Goal: Task Accomplishment & Management: Complete application form

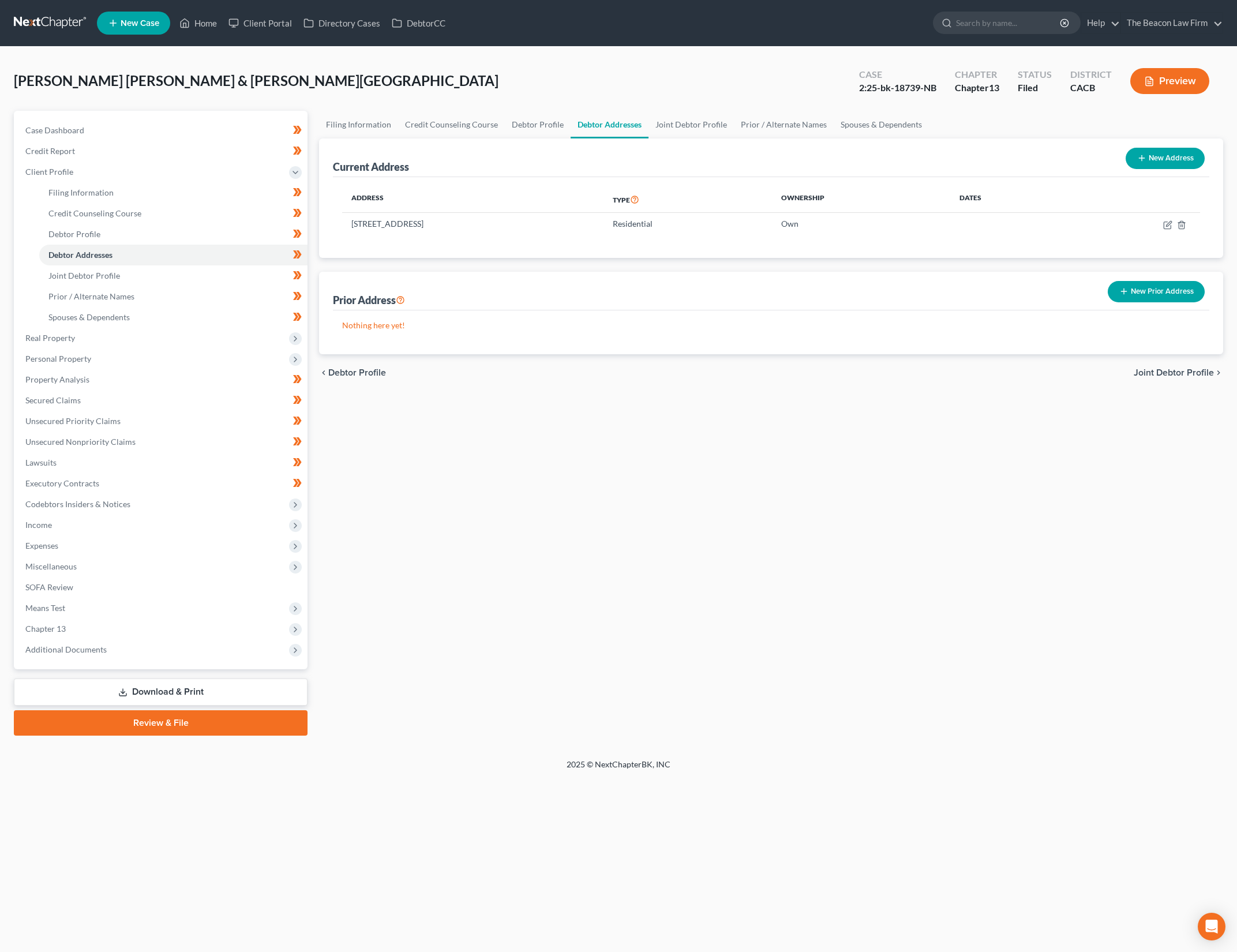
click at [501, 75] on div "[PERSON_NAME] [PERSON_NAME] & [PERSON_NAME] Upgraded Case 2:25-bk-18739-NB Chap…" at bounding box center [618, 85] width 1209 height 50
click at [200, 16] on link "Home" at bounding box center [198, 23] width 49 height 21
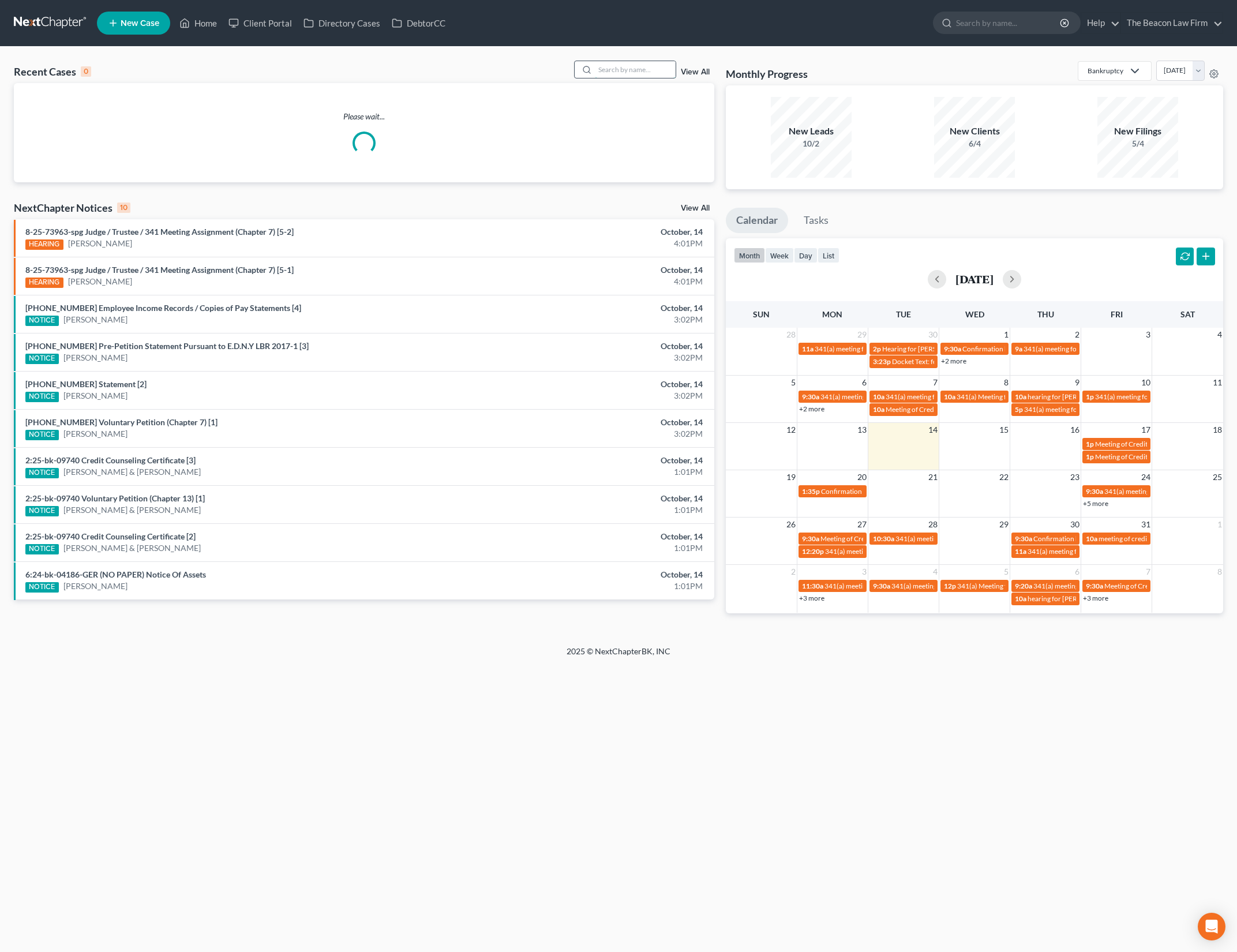
click at [633, 75] on input "search" at bounding box center [635, 69] width 81 height 17
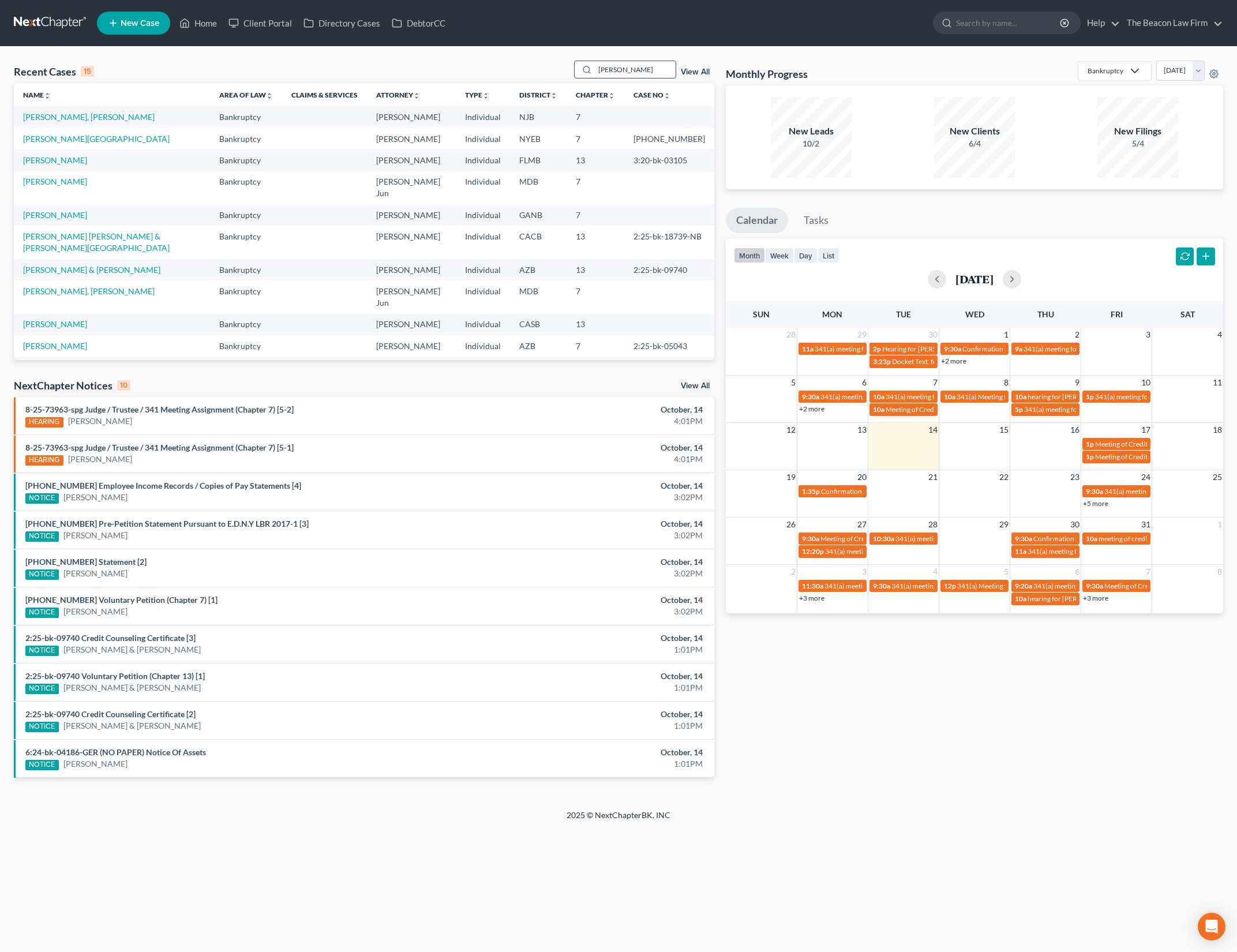
type input "[PERSON_NAME]"
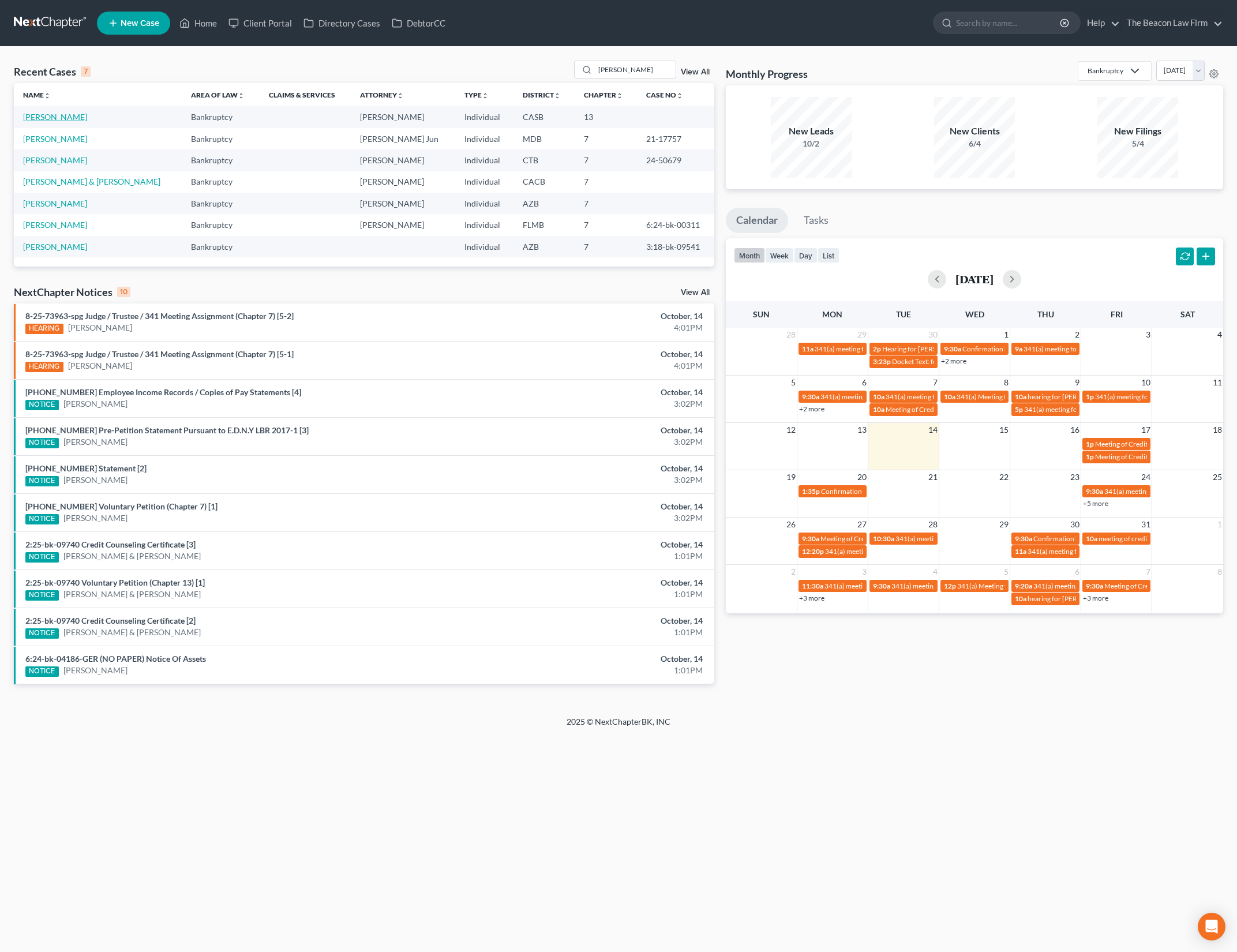
click at [41, 117] on link "[PERSON_NAME]" at bounding box center [55, 117] width 64 height 9
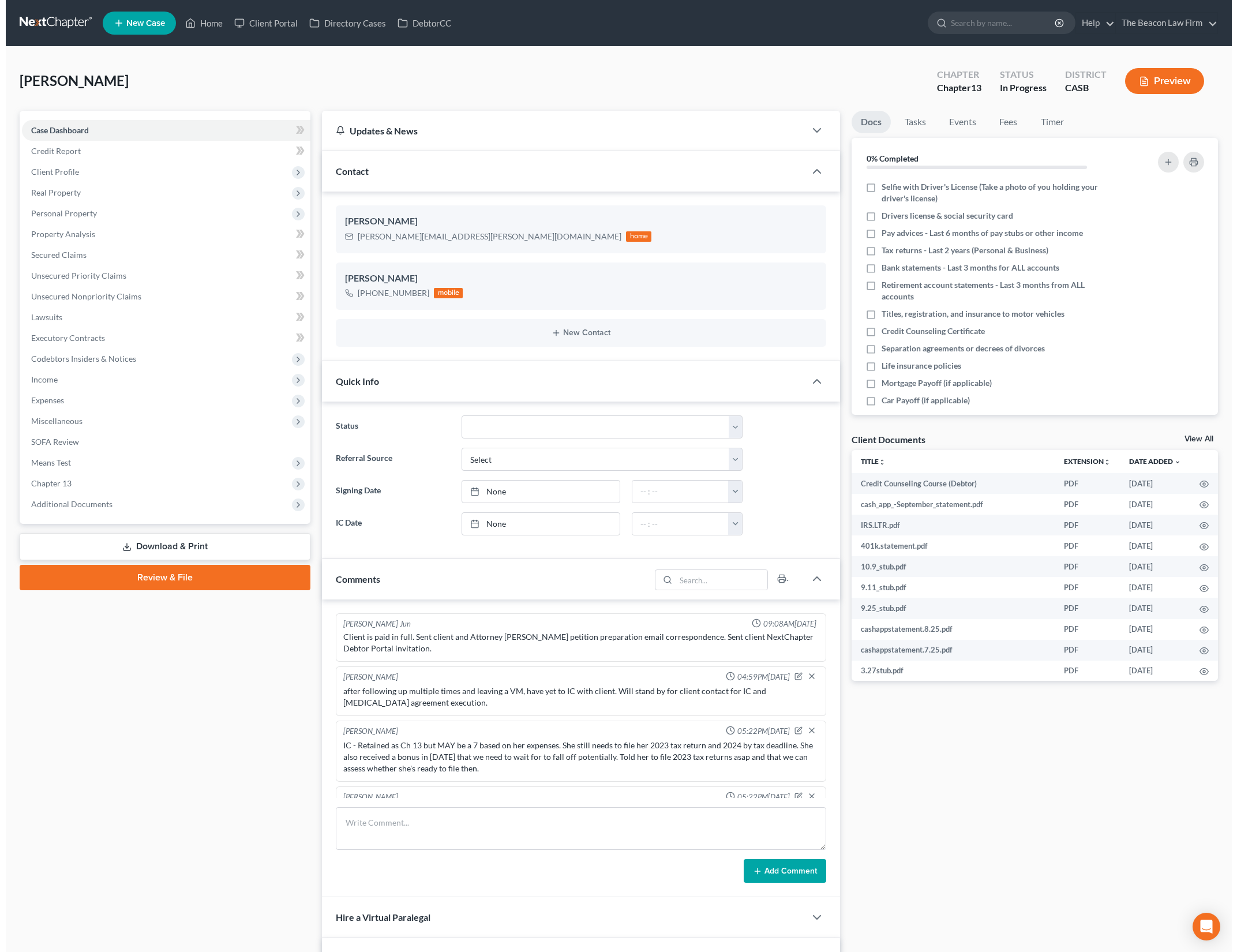
scroll to position [1609, 0]
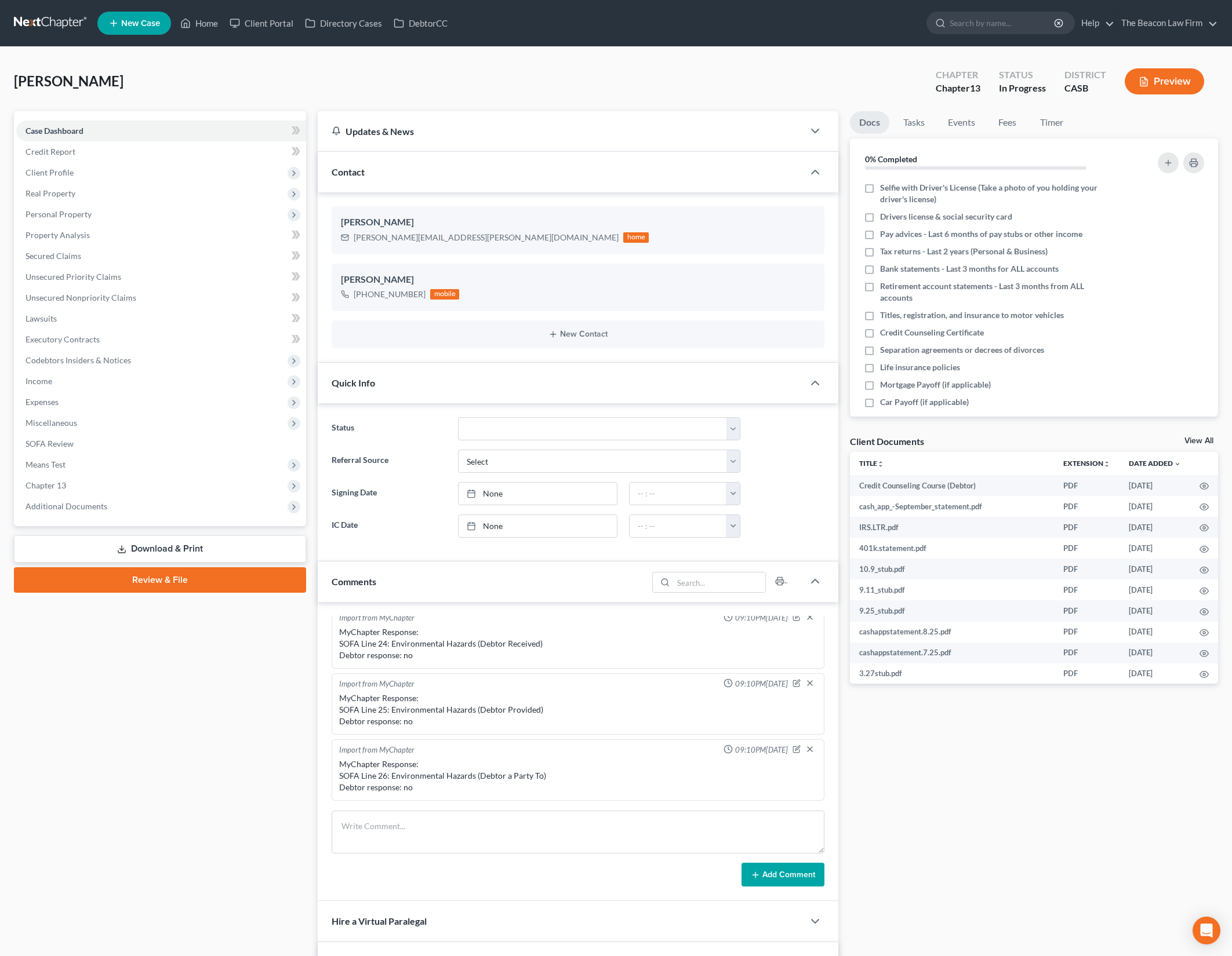
drag, startPoint x: 913, startPoint y: 759, endPoint x: 921, endPoint y: 746, distance: 15.3
click at [913, 759] on div "Docs Tasks Events Fees Timer 0% Completed Nothing here yet! Selfie with Driver'…" at bounding box center [1034, 625] width 380 height 1026
click at [108, 386] on span "Income" at bounding box center [161, 381] width 290 height 21
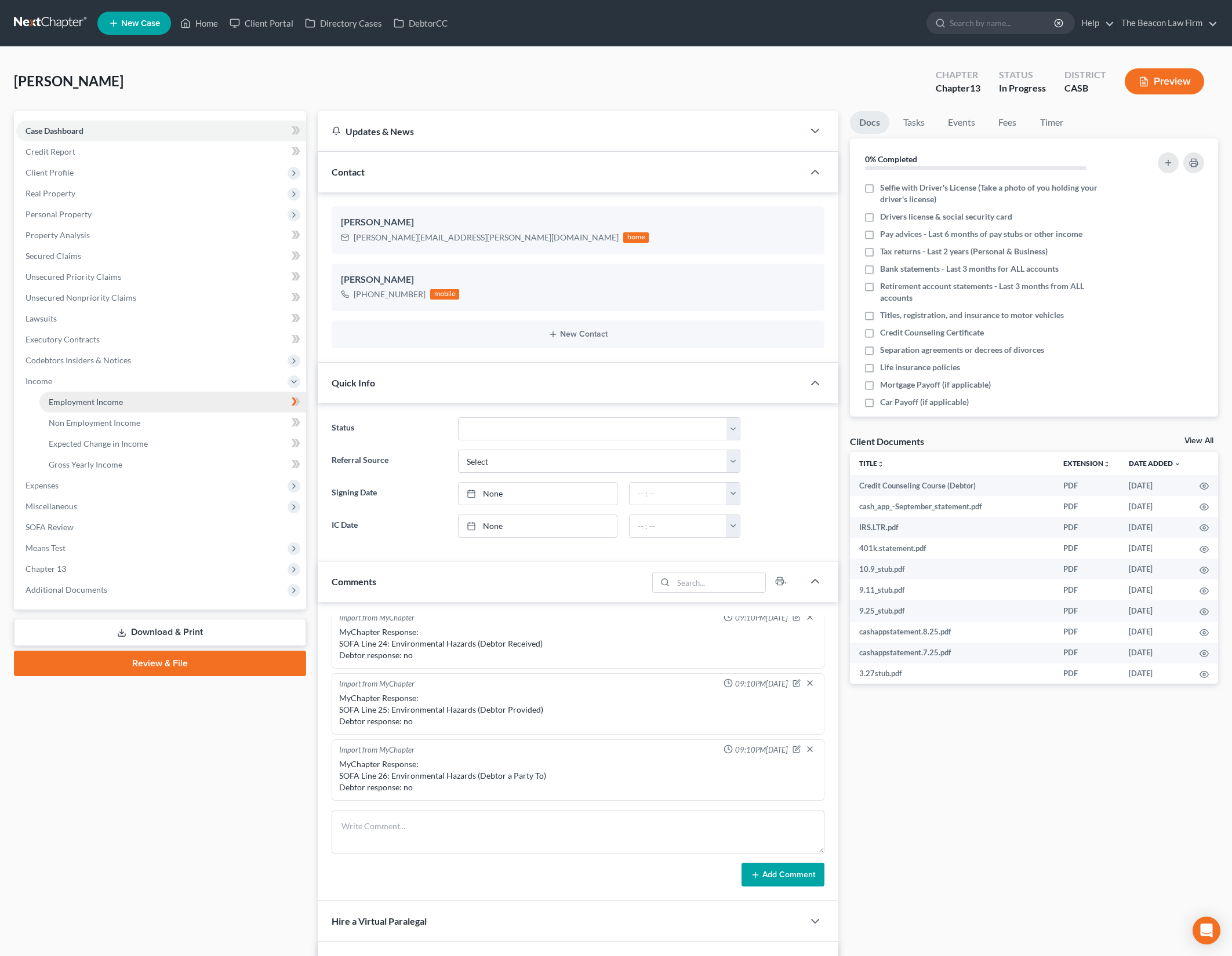
click at [123, 401] on link "Employment Income" at bounding box center [173, 402] width 267 height 21
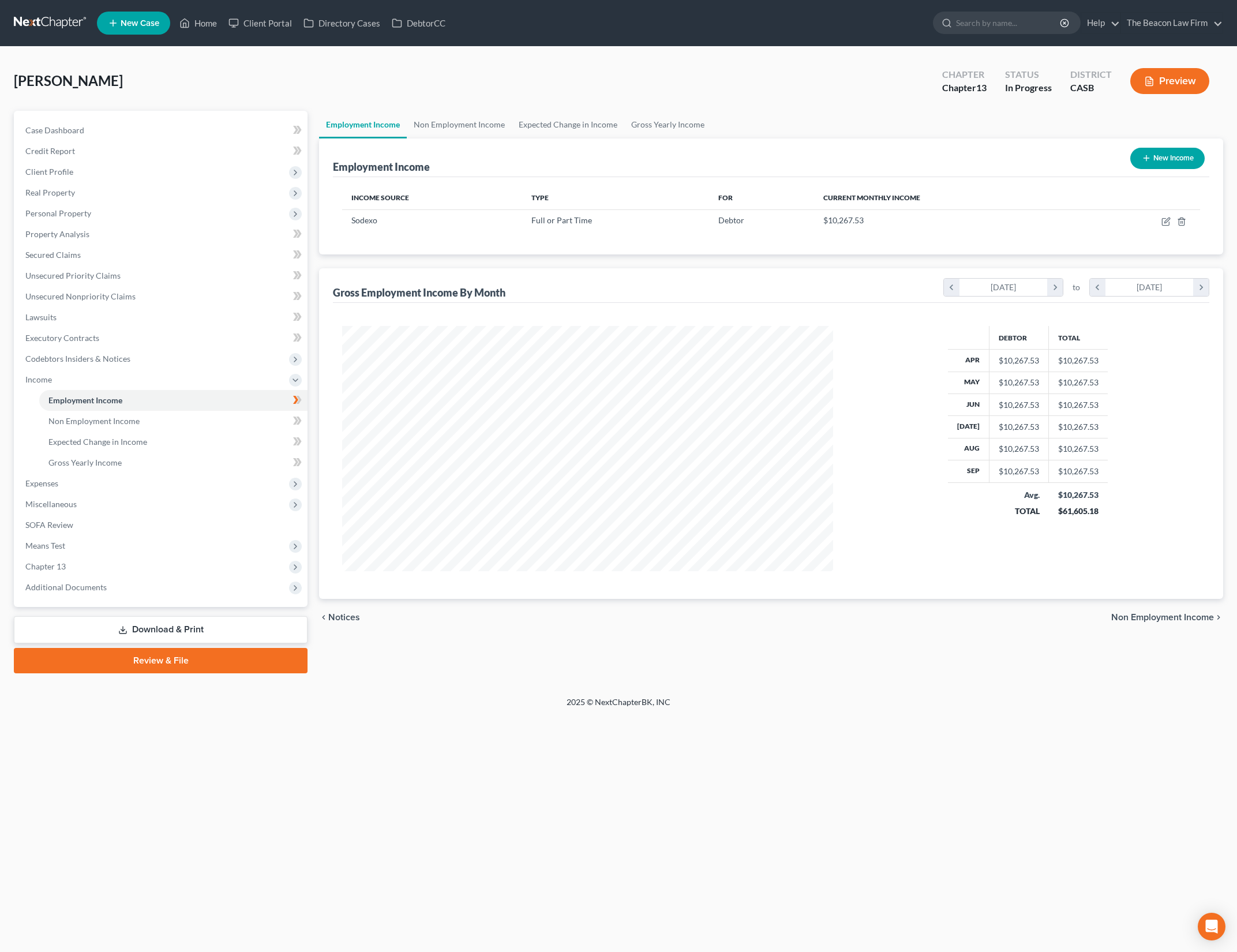
scroll to position [245, 514]
click at [1165, 221] on icon "button" at bounding box center [1167, 220] width 5 height 5
select select "0"
select select "4"
select select "2"
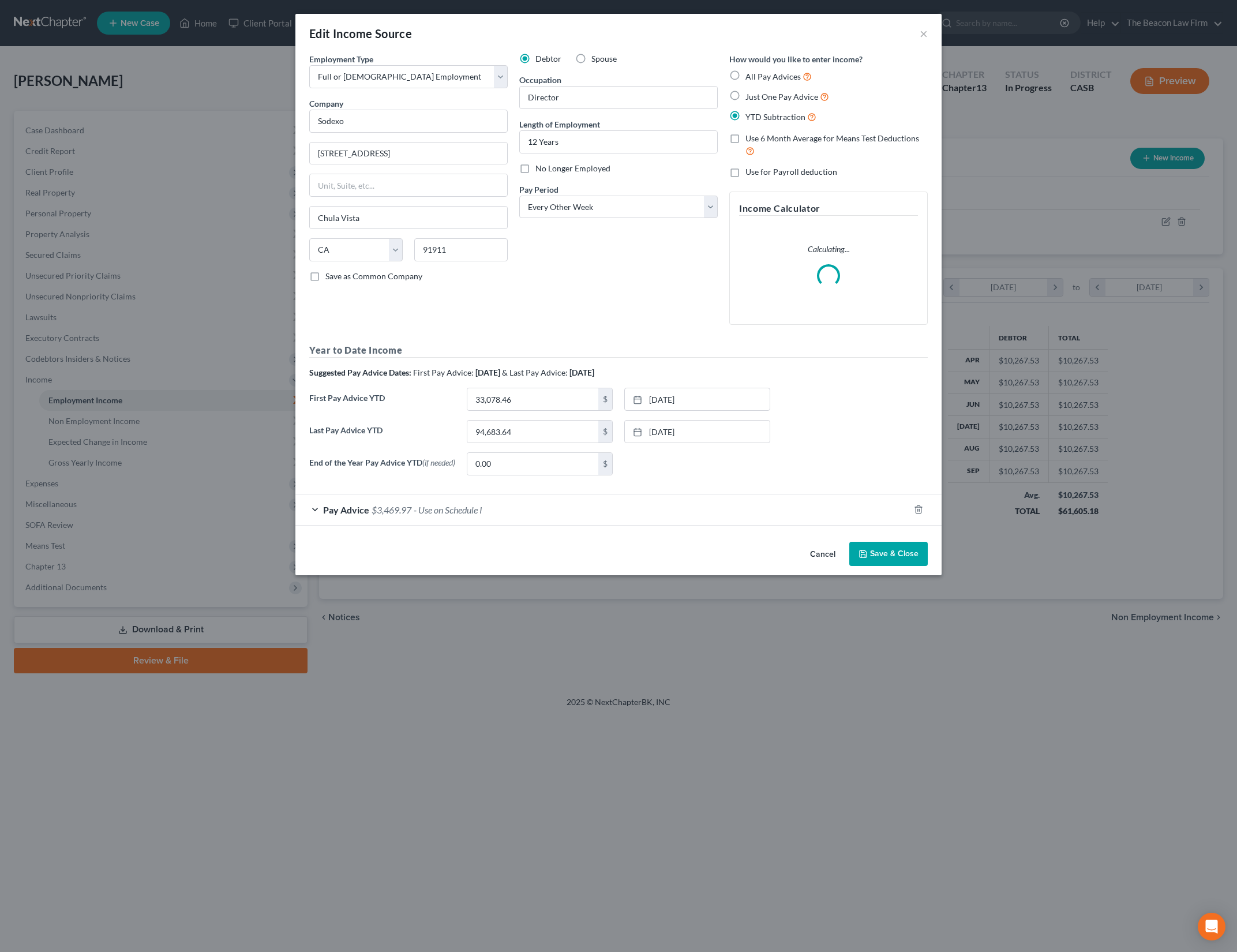
click at [826, 558] on button "Cancel" at bounding box center [822, 554] width 44 height 23
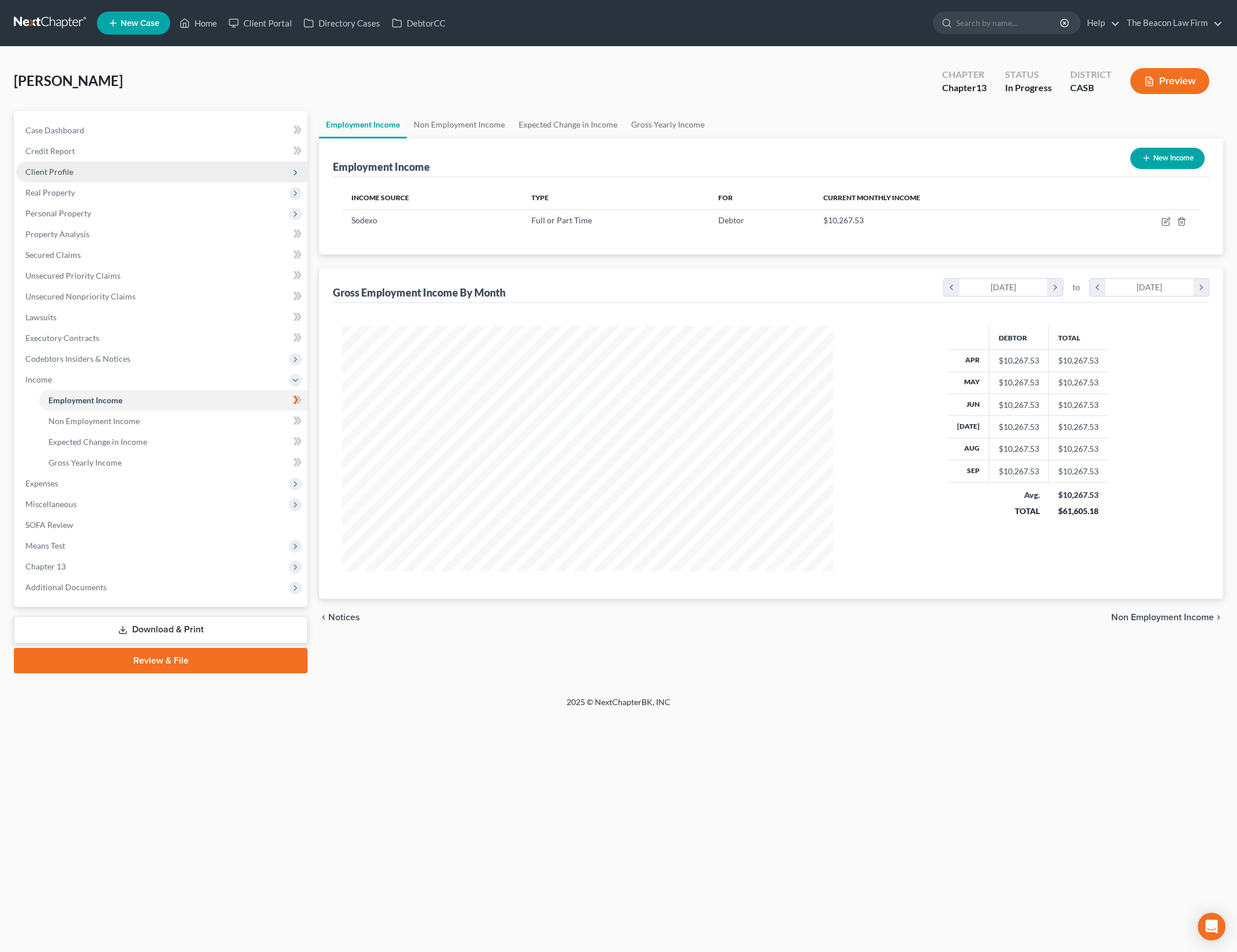
click at [100, 170] on span "Client Profile" at bounding box center [162, 171] width 291 height 21
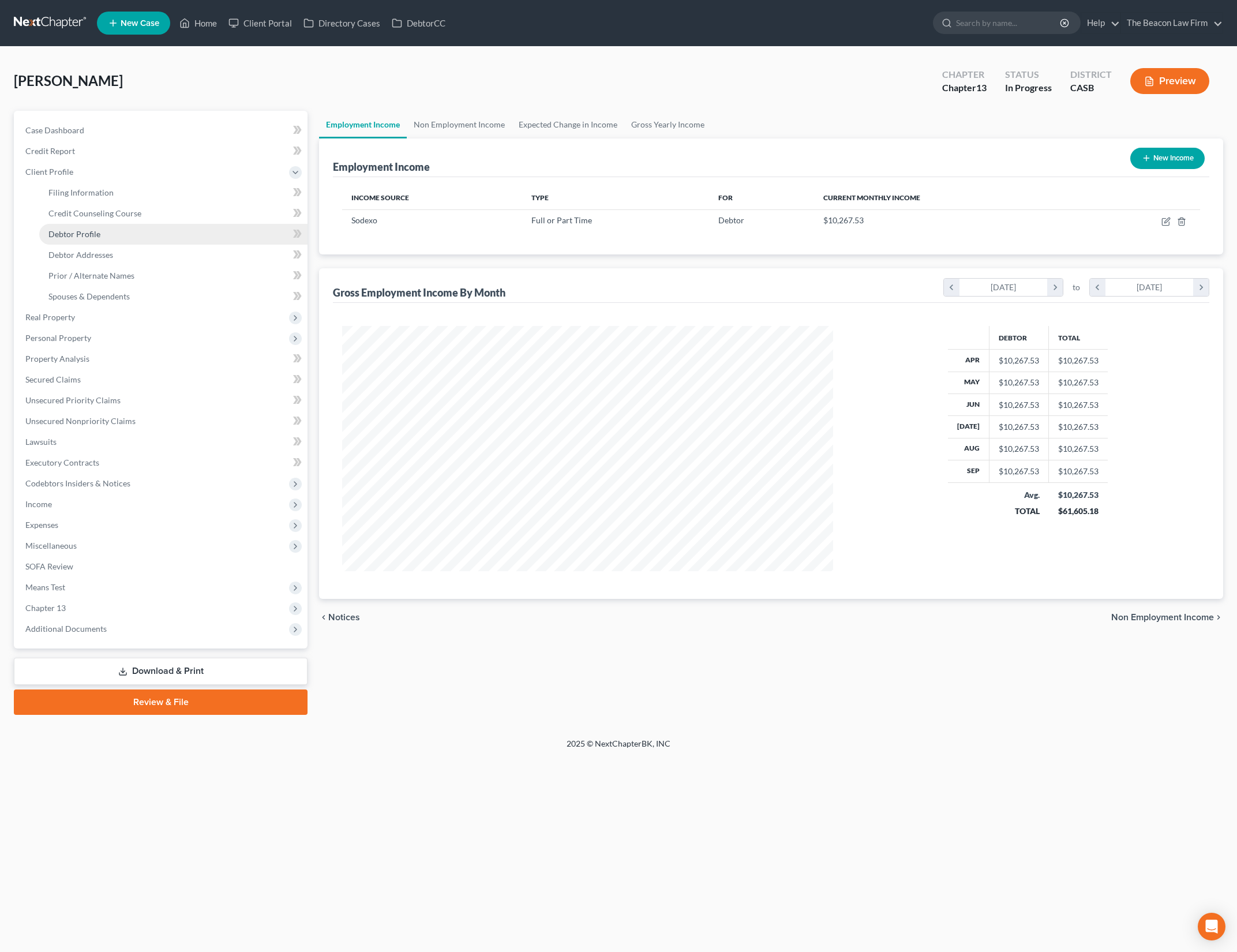
click at [144, 230] on link "Debtor Profile" at bounding box center [173, 234] width 268 height 21
select select "0"
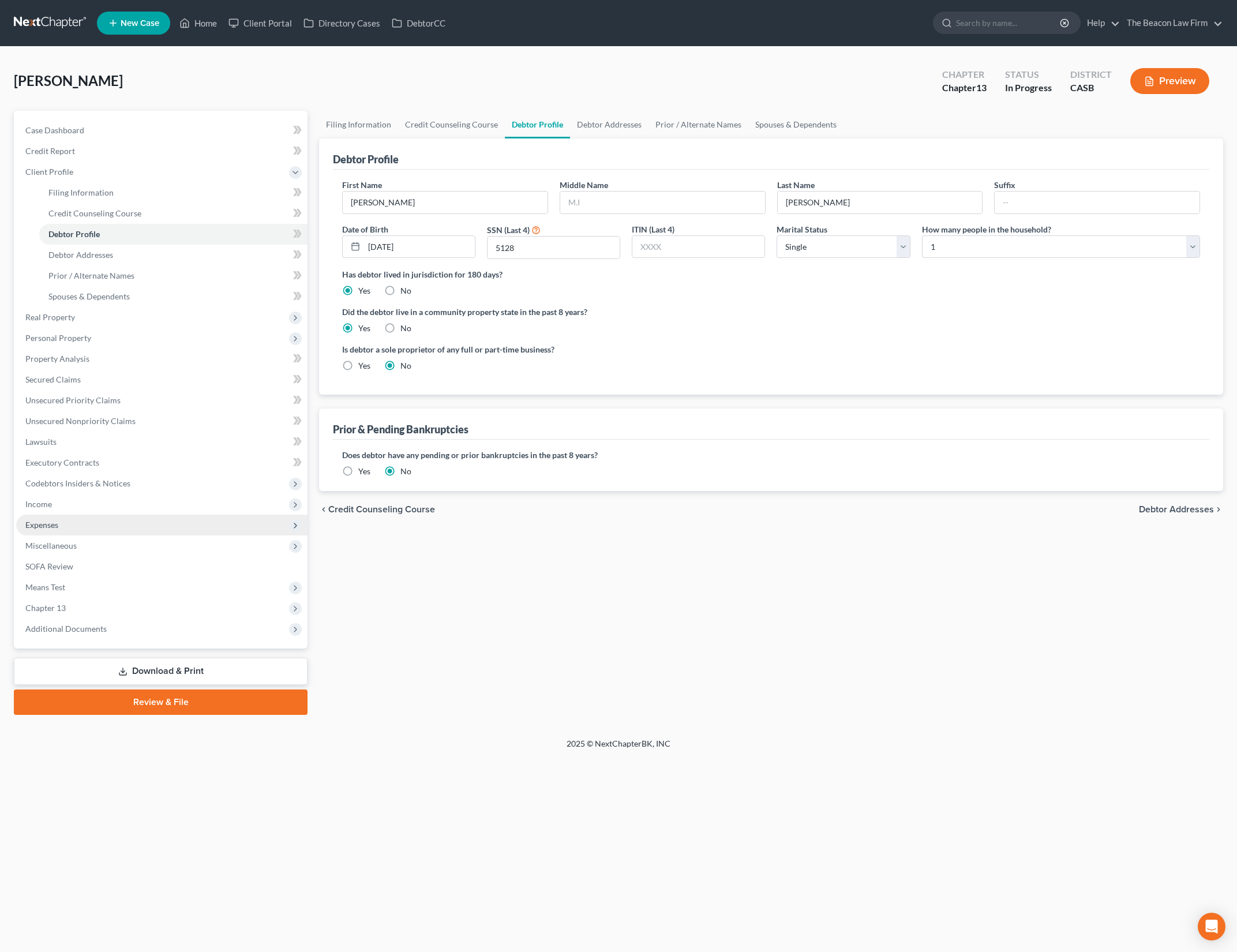
click at [175, 524] on span "Expenses" at bounding box center [162, 525] width 291 height 21
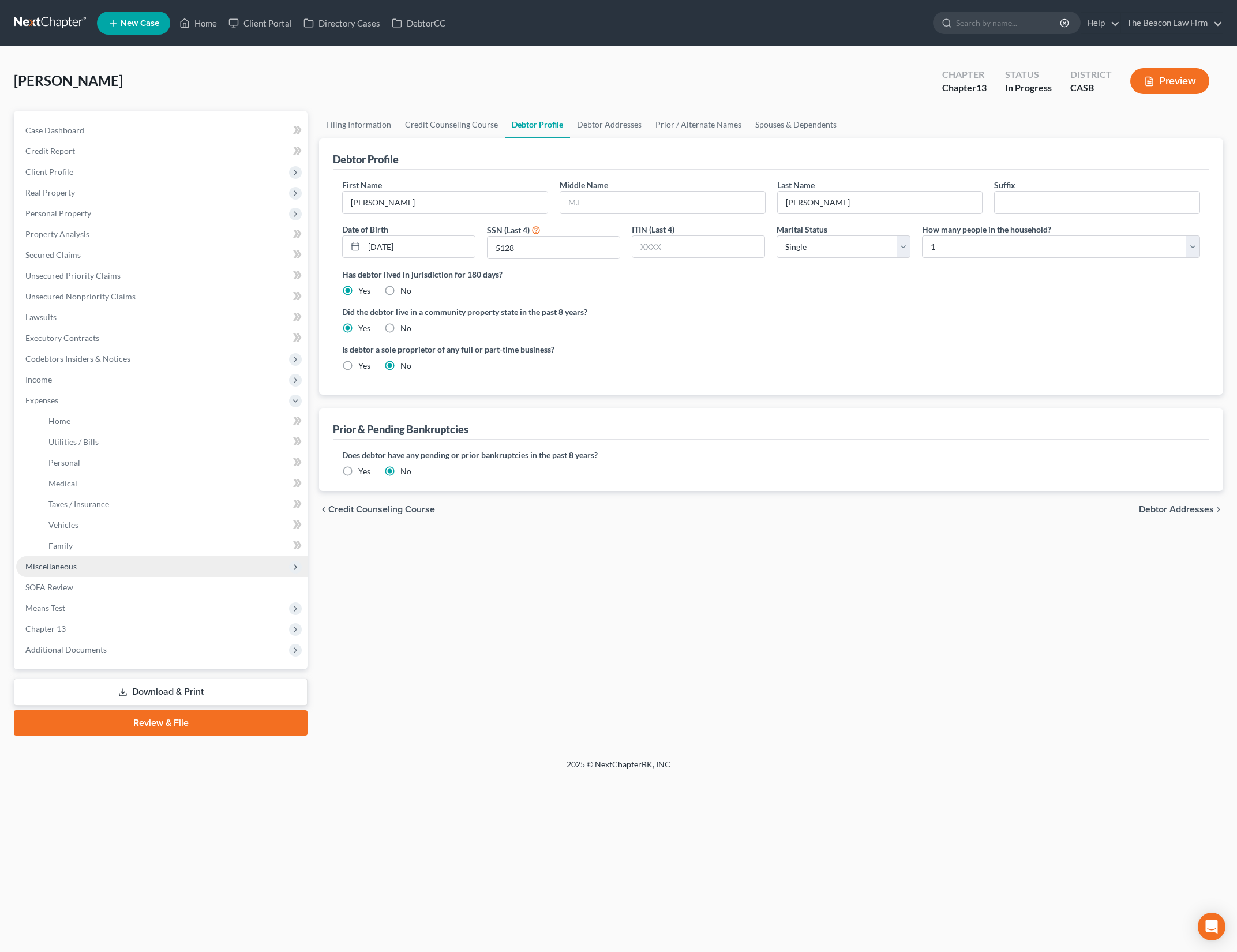
click at [179, 571] on span "Miscellaneous" at bounding box center [162, 566] width 291 height 21
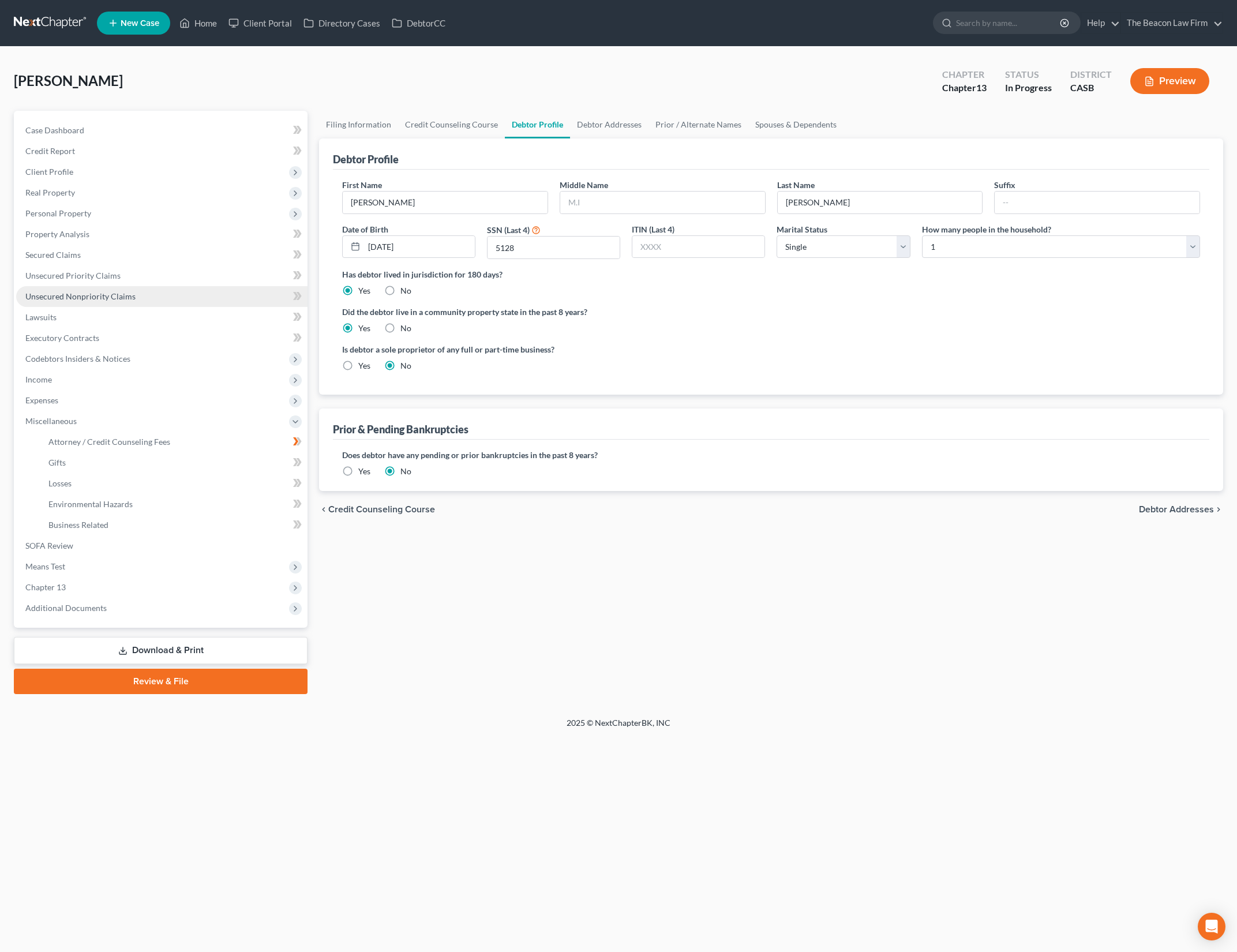
click at [204, 299] on link "Unsecured Nonpriority Claims" at bounding box center [162, 296] width 291 height 21
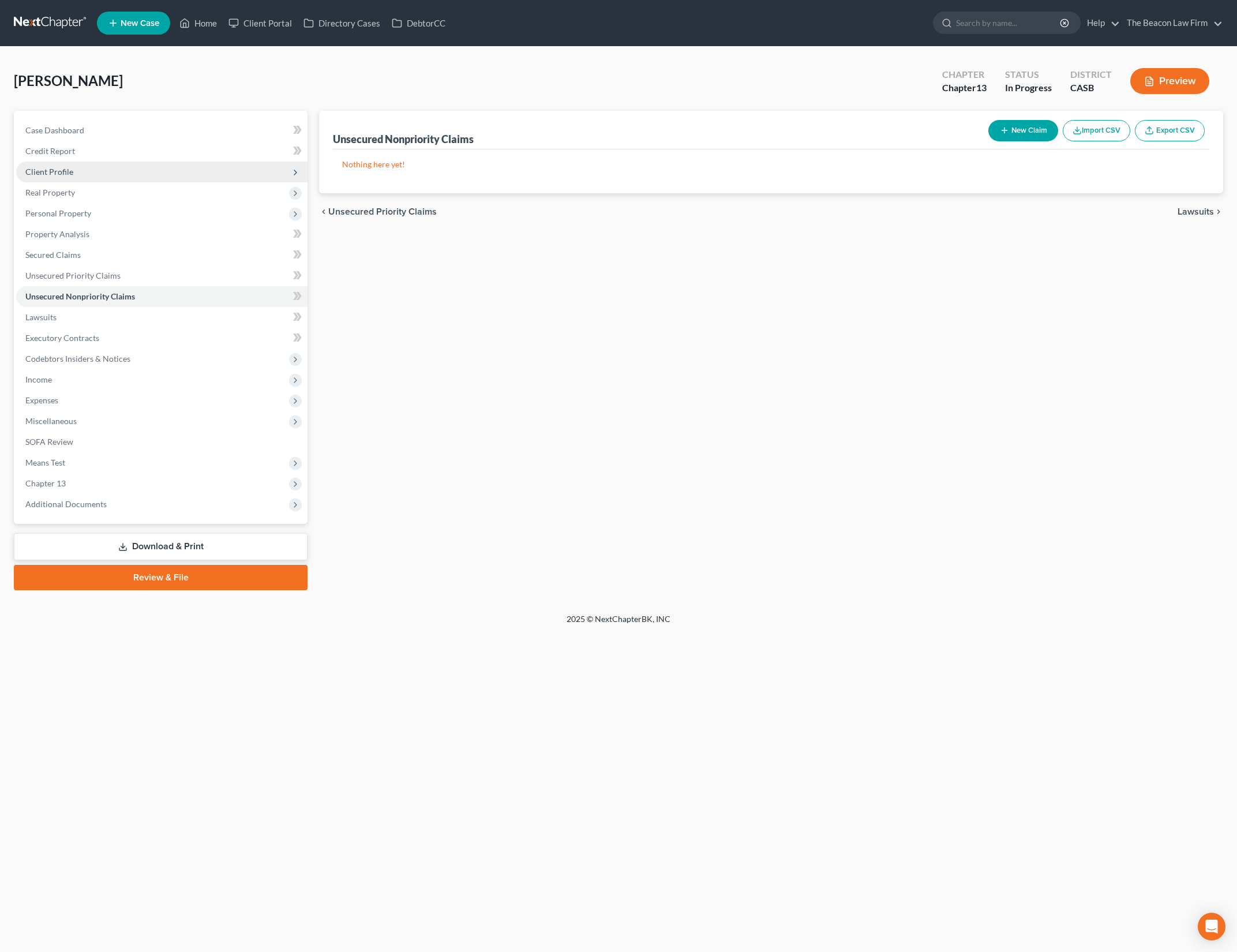
click at [188, 179] on span "Client Profile" at bounding box center [162, 171] width 291 height 21
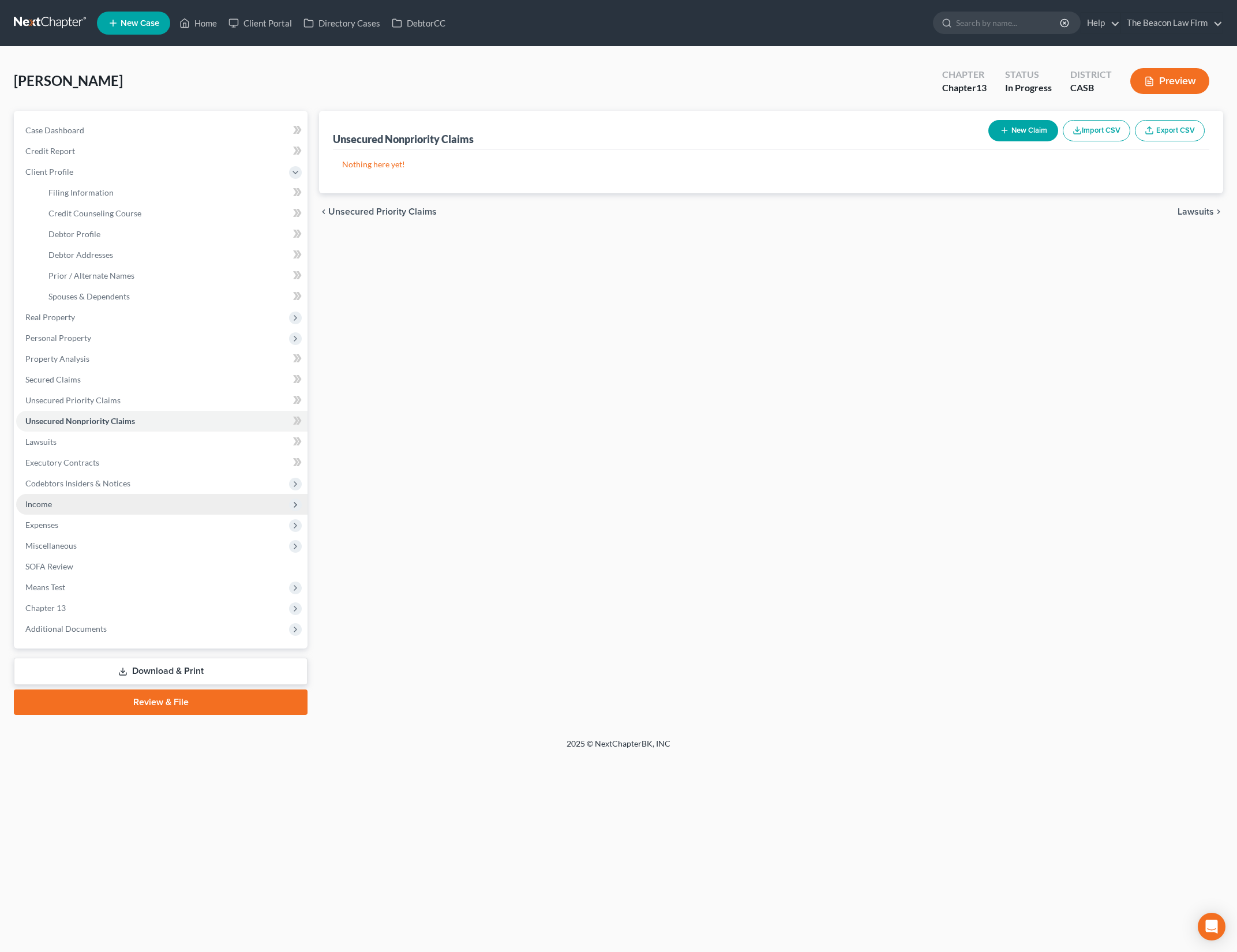
click at [161, 499] on span "Income" at bounding box center [162, 504] width 291 height 21
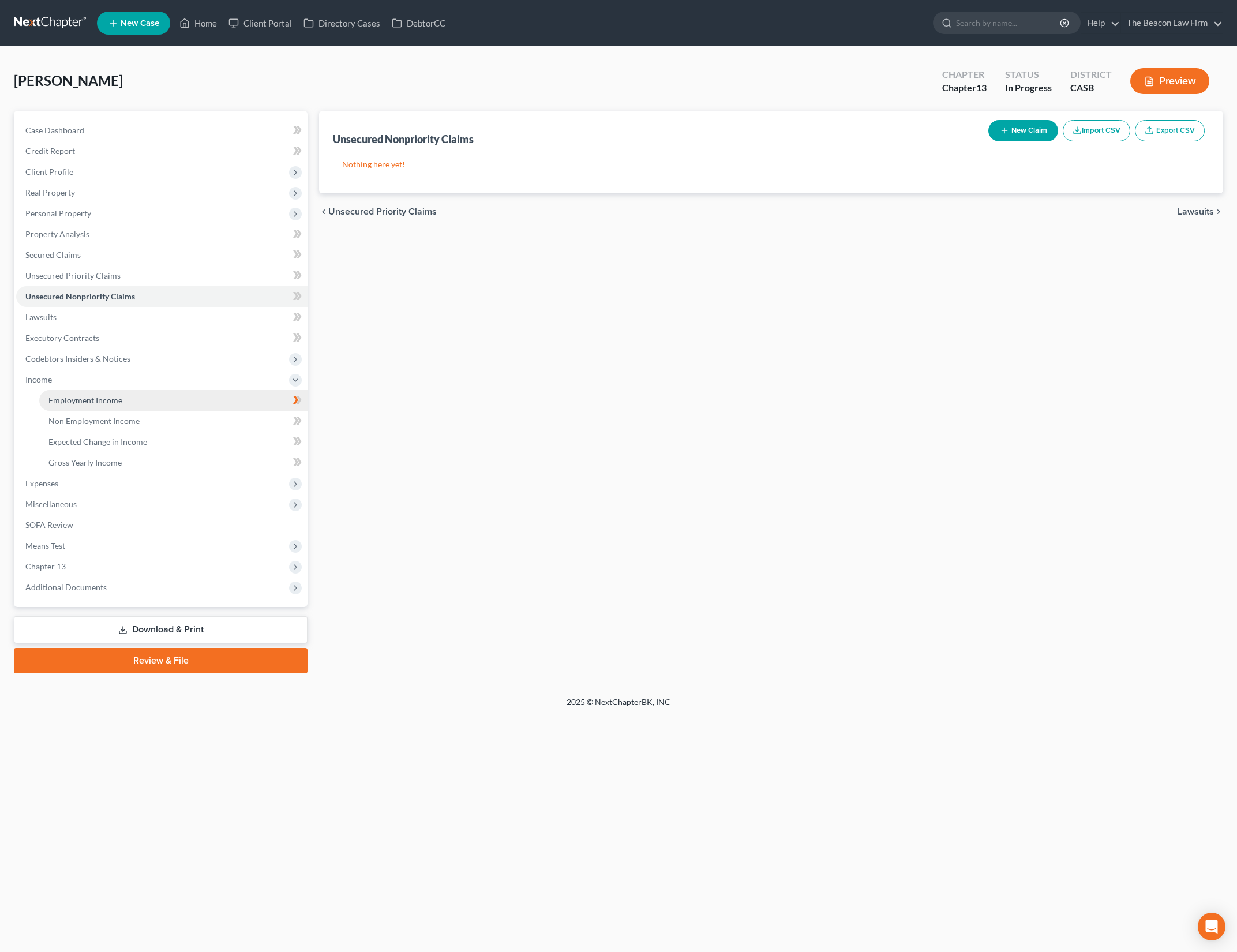
click at [196, 396] on link "Employment Income" at bounding box center [173, 400] width 268 height 21
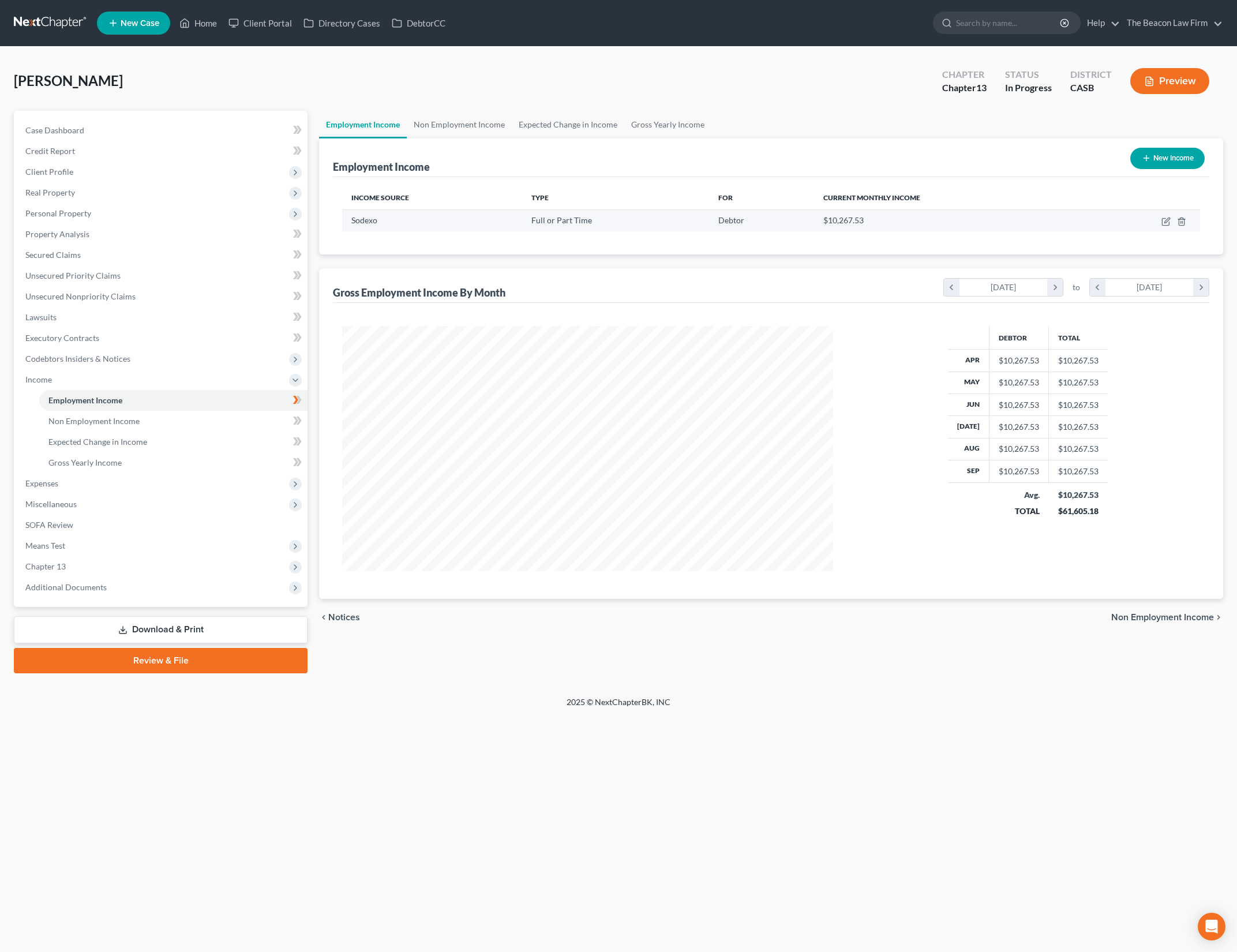
scroll to position [245, 514]
click at [1169, 218] on icon "button" at bounding box center [1167, 220] width 5 height 5
select select "0"
select select "4"
select select "2"
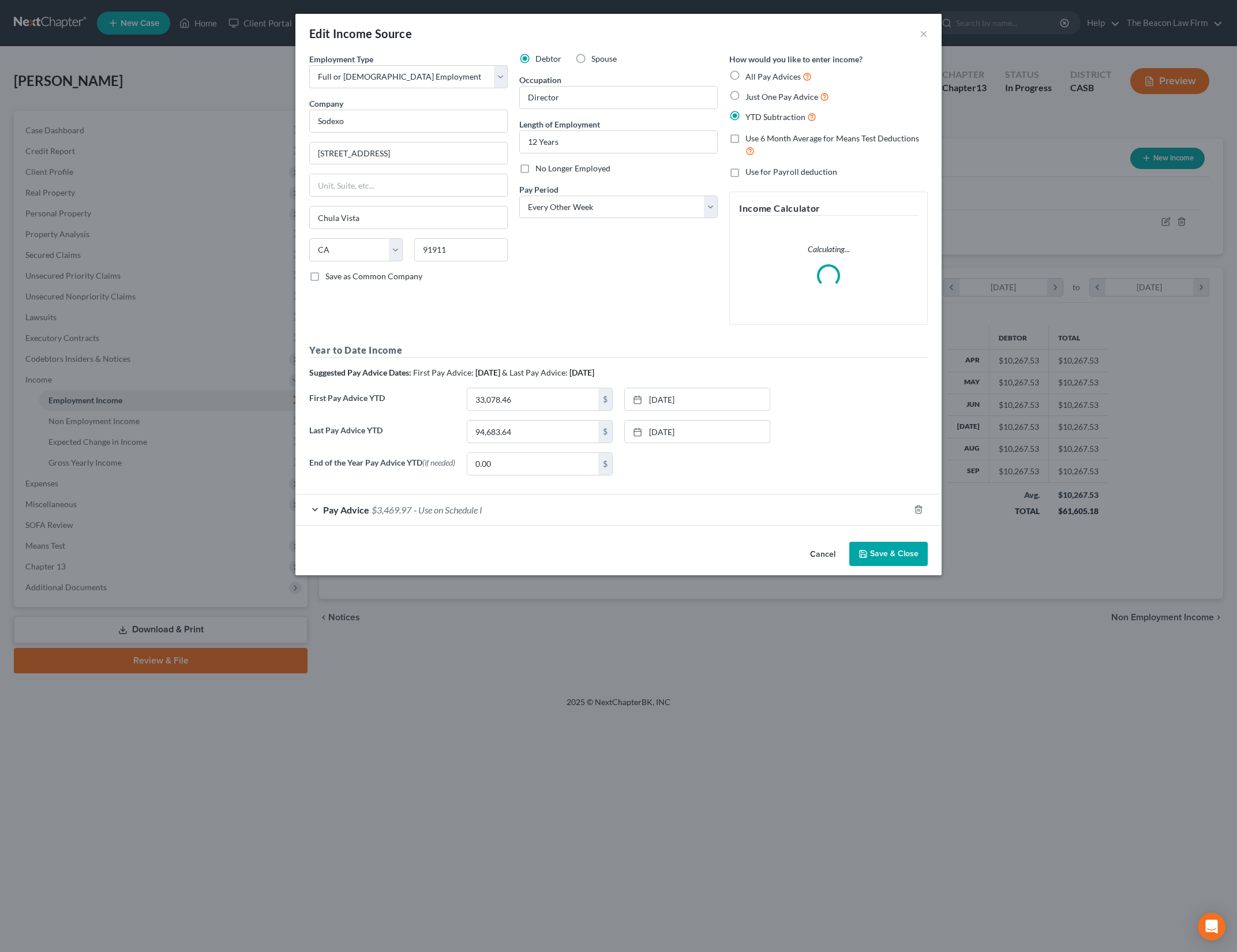
click at [435, 518] on div "Pay Advice $3,469.97 - Use on Schedule I" at bounding box center [602, 510] width 614 height 30
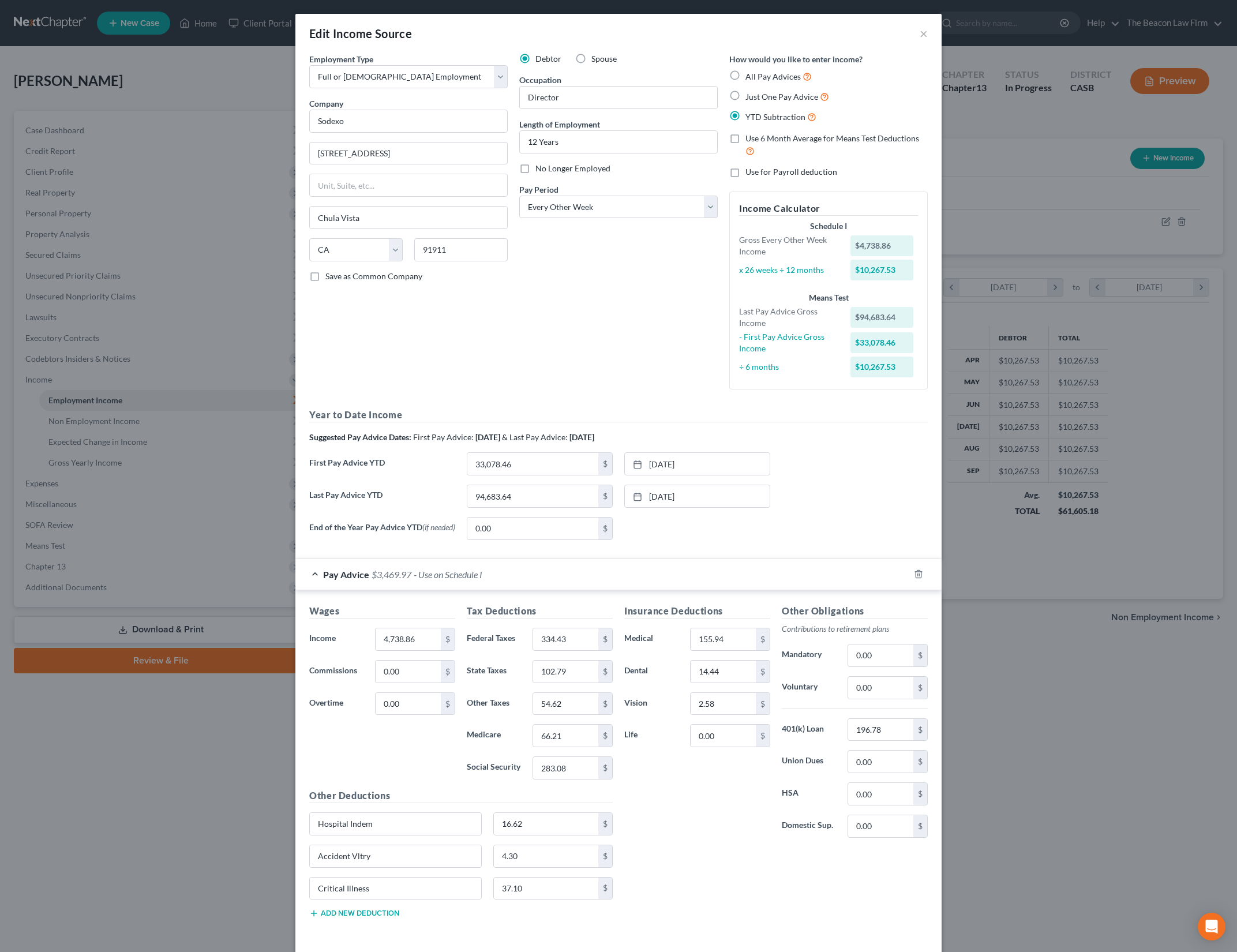
click at [877, 478] on div "First Pay Advice YTD 33,078.46 $ [DATE] close Date [DATE] Time 12:00 AM chevron…" at bounding box center [618, 469] width 630 height 33
click at [566, 646] on input "334.43" at bounding box center [566, 640] width 65 height 22
type input "723.75"
click at [543, 674] on input "102.79" at bounding box center [566, 671] width 65 height 22
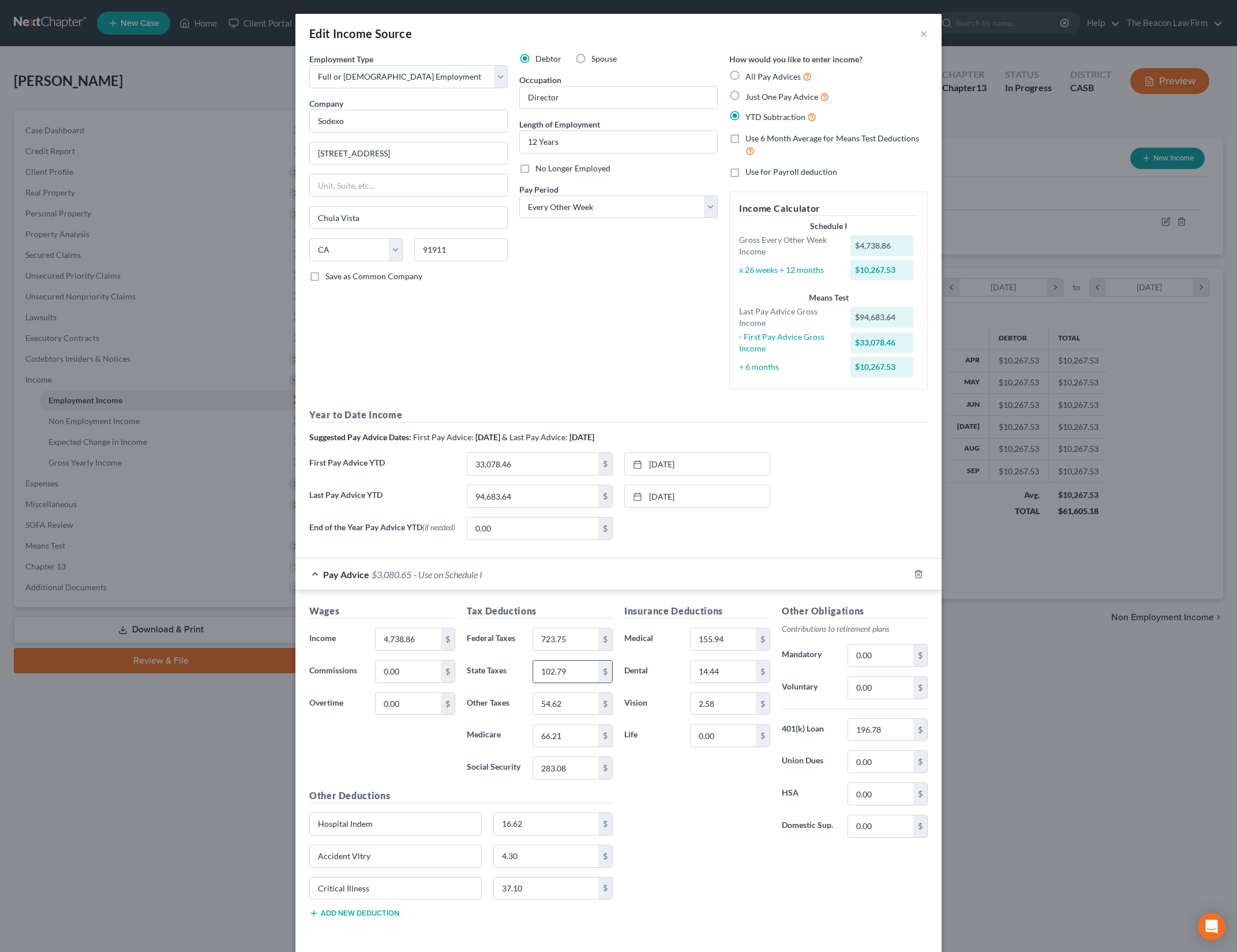
click at [543, 674] on input "102.79" at bounding box center [566, 671] width 65 height 22
click at [576, 672] on input "293.81" at bounding box center [566, 671] width 65 height 22
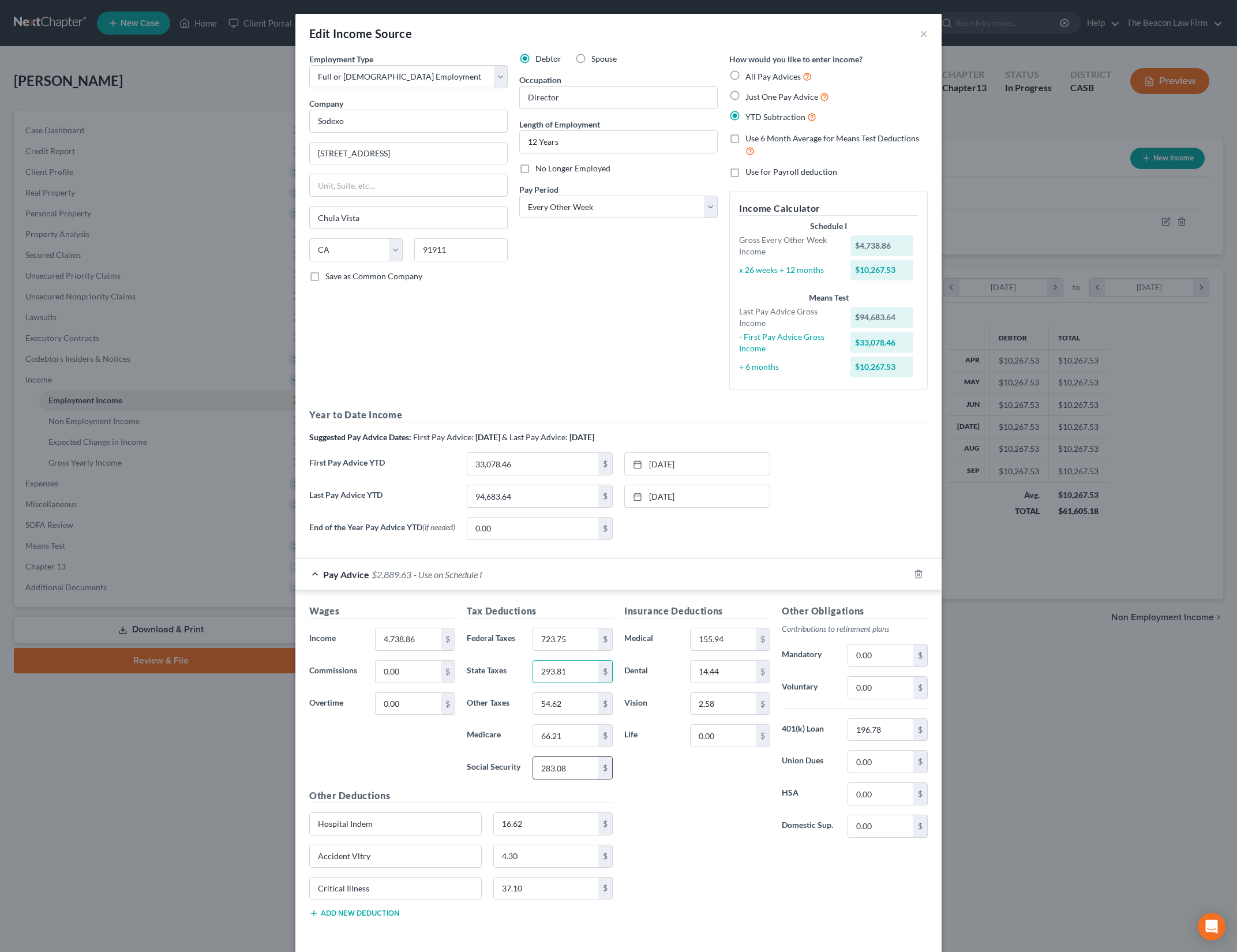
type input "293.81"
click at [566, 770] on input "283.08" at bounding box center [566, 768] width 65 height 22
type input "293.81"
click at [570, 680] on input "293.81" at bounding box center [566, 671] width 65 height 22
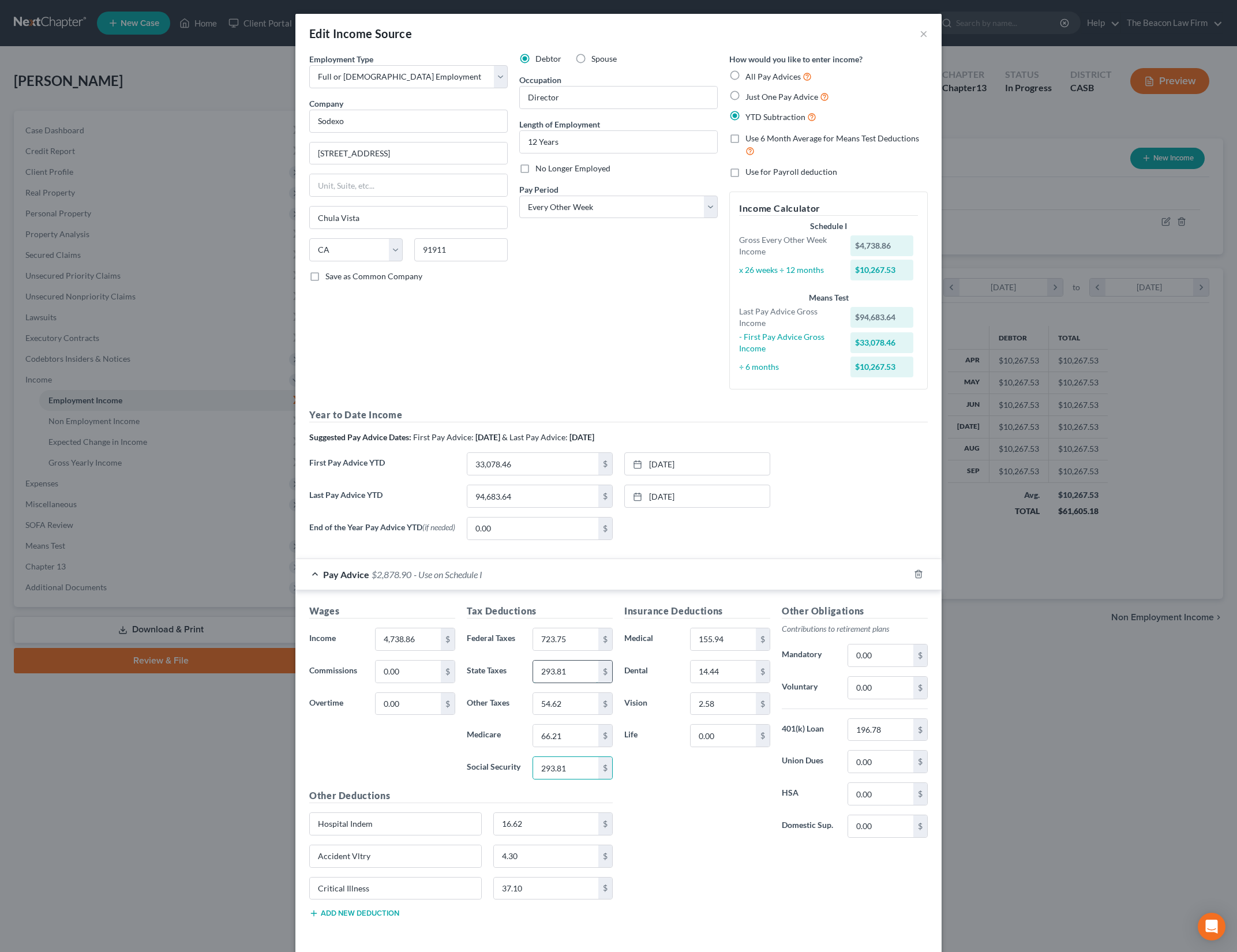
click at [570, 680] on input "293.81" at bounding box center [566, 671] width 65 height 22
type input "310.40"
click at [565, 712] on input "54.62" at bounding box center [566, 704] width 65 height 22
type input "56.87"
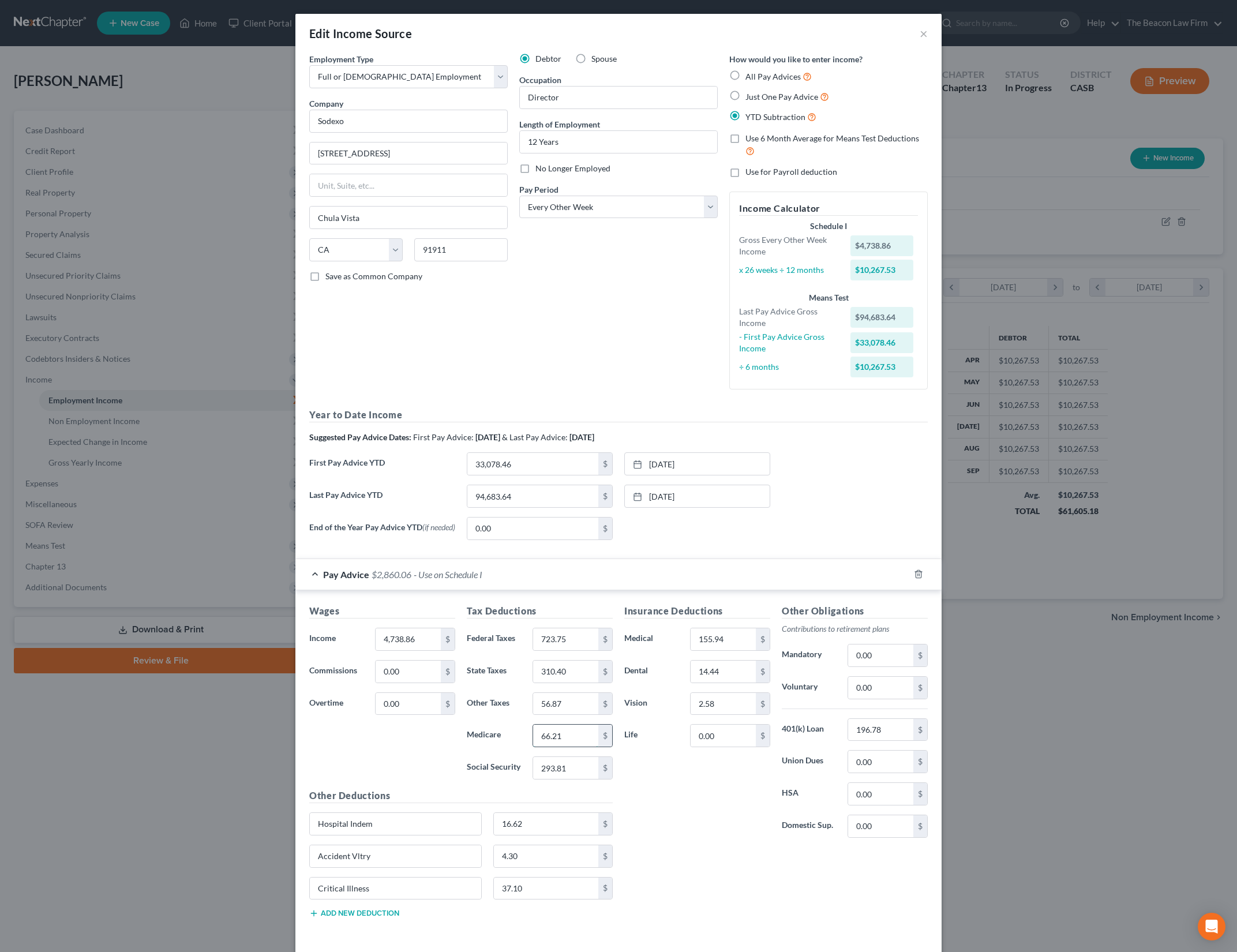
click at [561, 733] on input "66.21" at bounding box center [566, 736] width 65 height 22
type input "68.71"
click at [645, 815] on div "Insurance Deductions Medical 155.94 $ Dental 14.44 $ Vision 2.58 $ Life 0.00 $" at bounding box center [697, 726] width 158 height 243
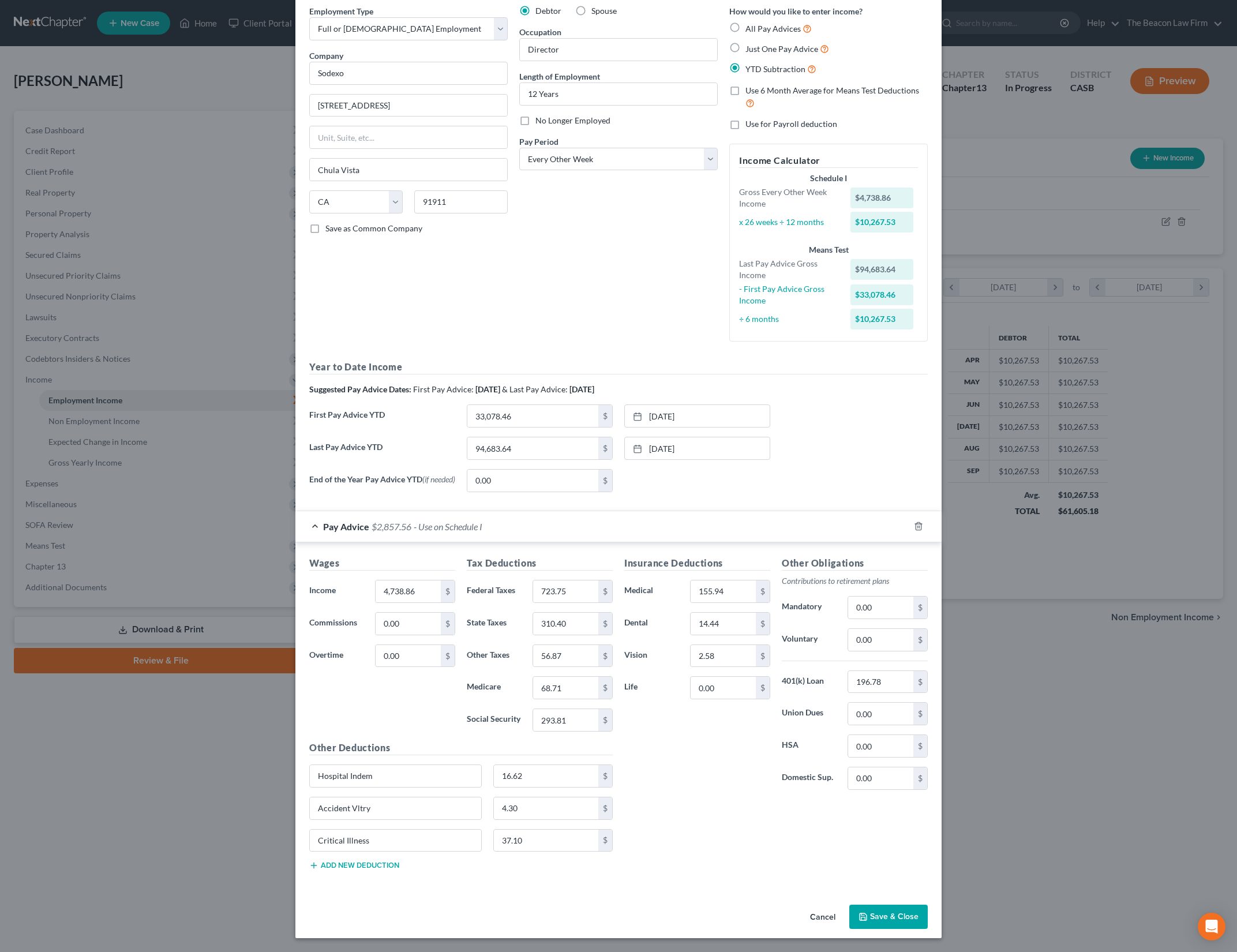
click at [876, 917] on button "Save & Close" at bounding box center [889, 917] width 79 height 24
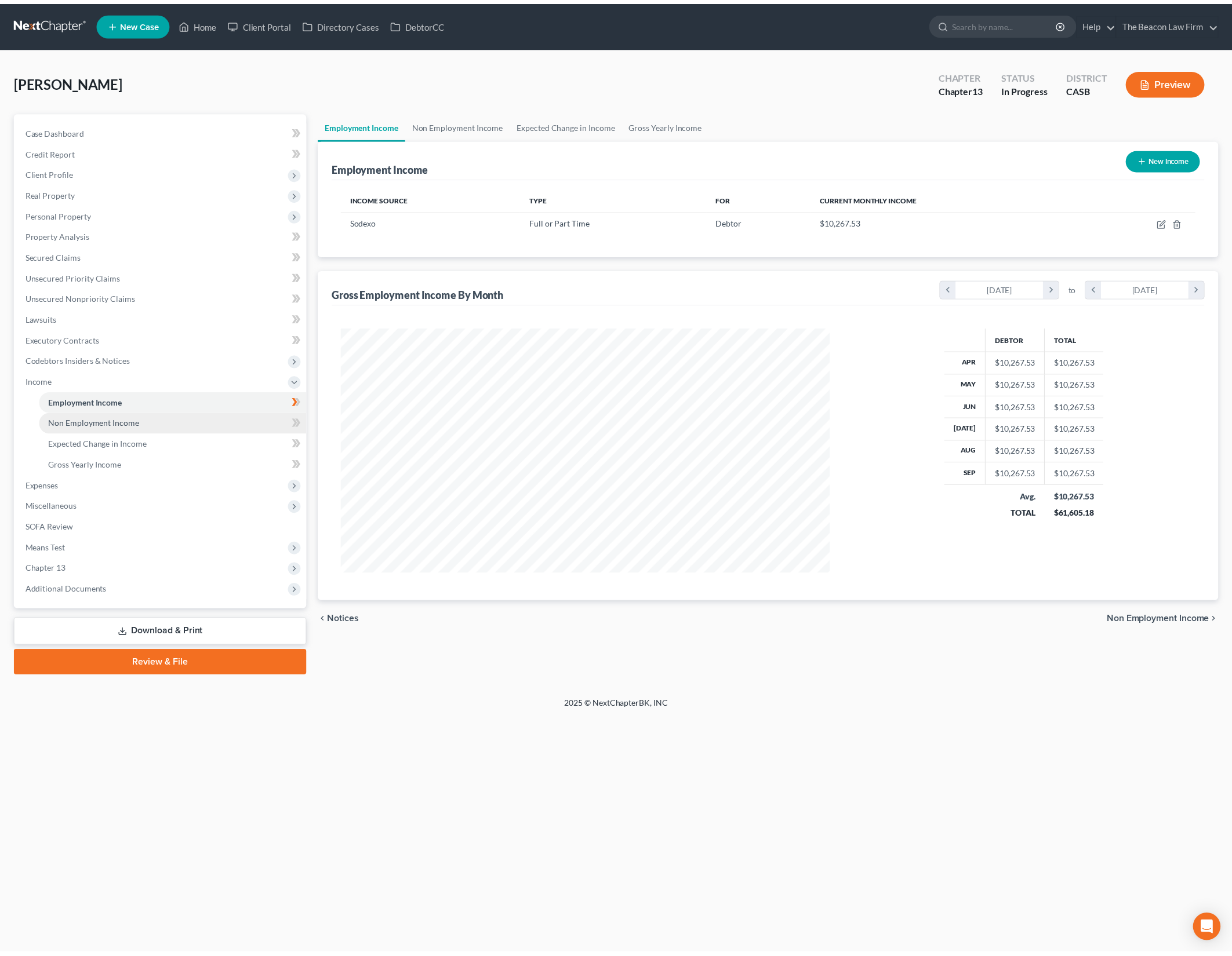
scroll to position [246, 517]
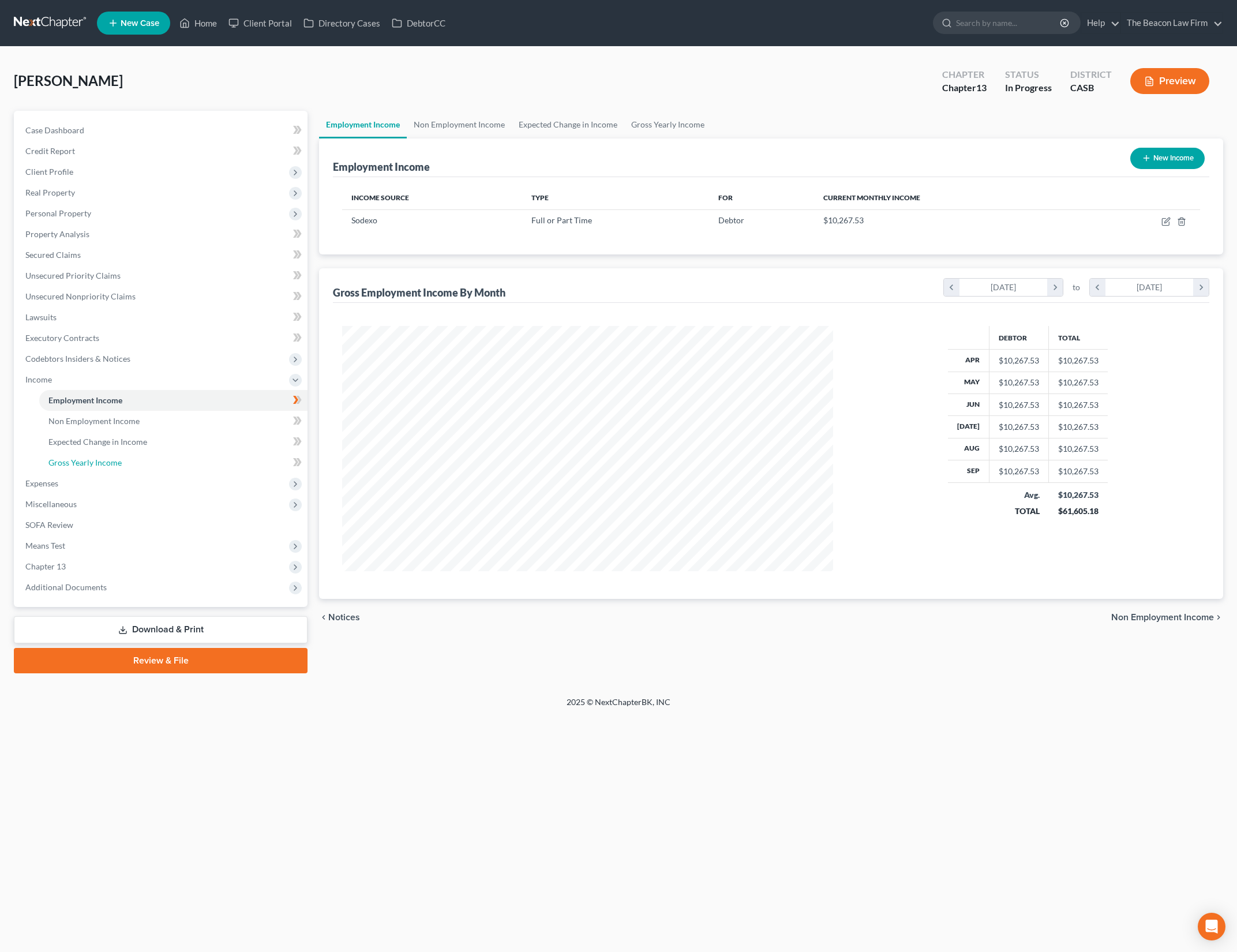
drag, startPoint x: 230, startPoint y: 459, endPoint x: 579, endPoint y: 483, distance: 349.8
click at [230, 459] on link "Gross Yearly Income" at bounding box center [173, 463] width 268 height 21
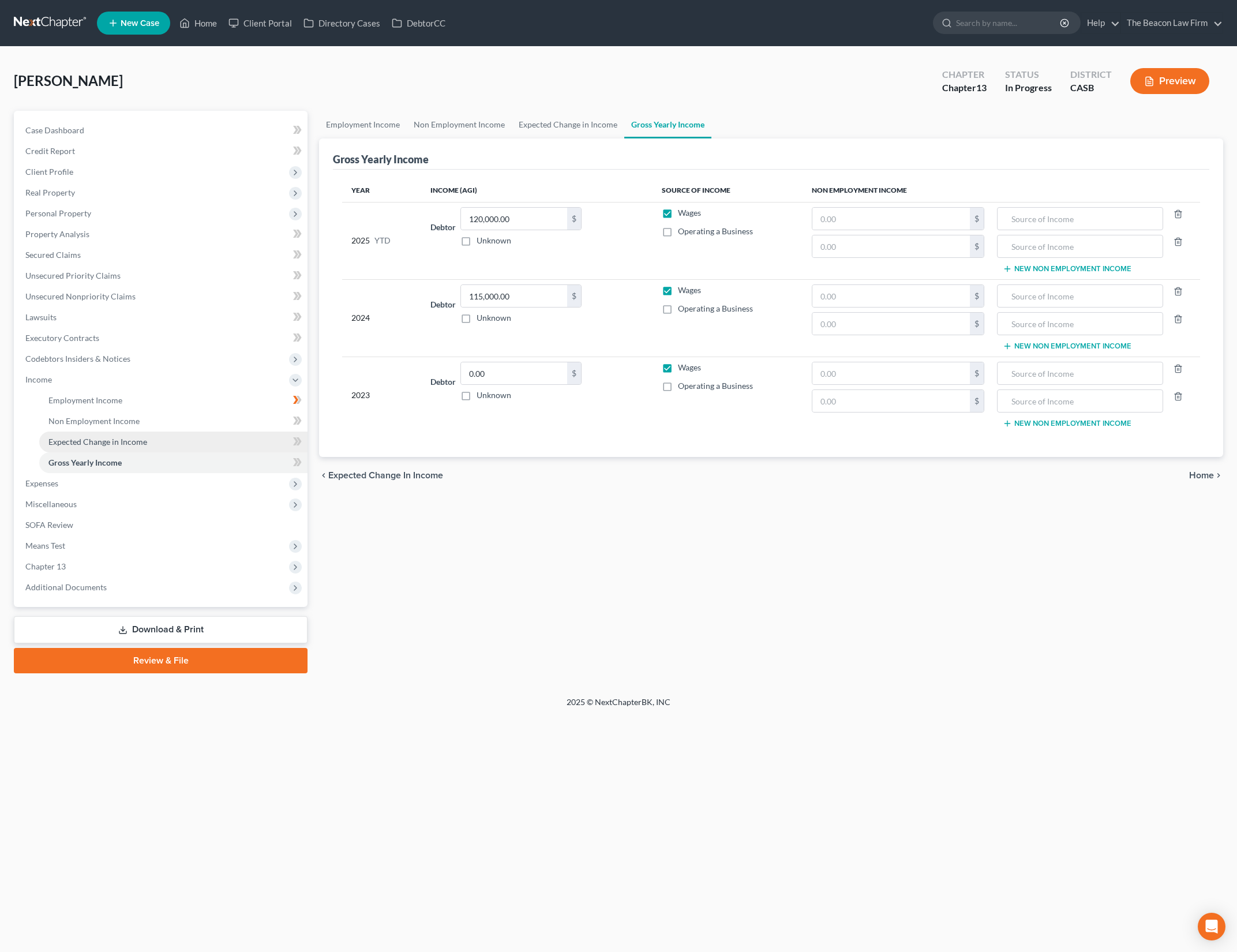
click at [251, 440] on link "Expected Change in Income" at bounding box center [173, 442] width 268 height 21
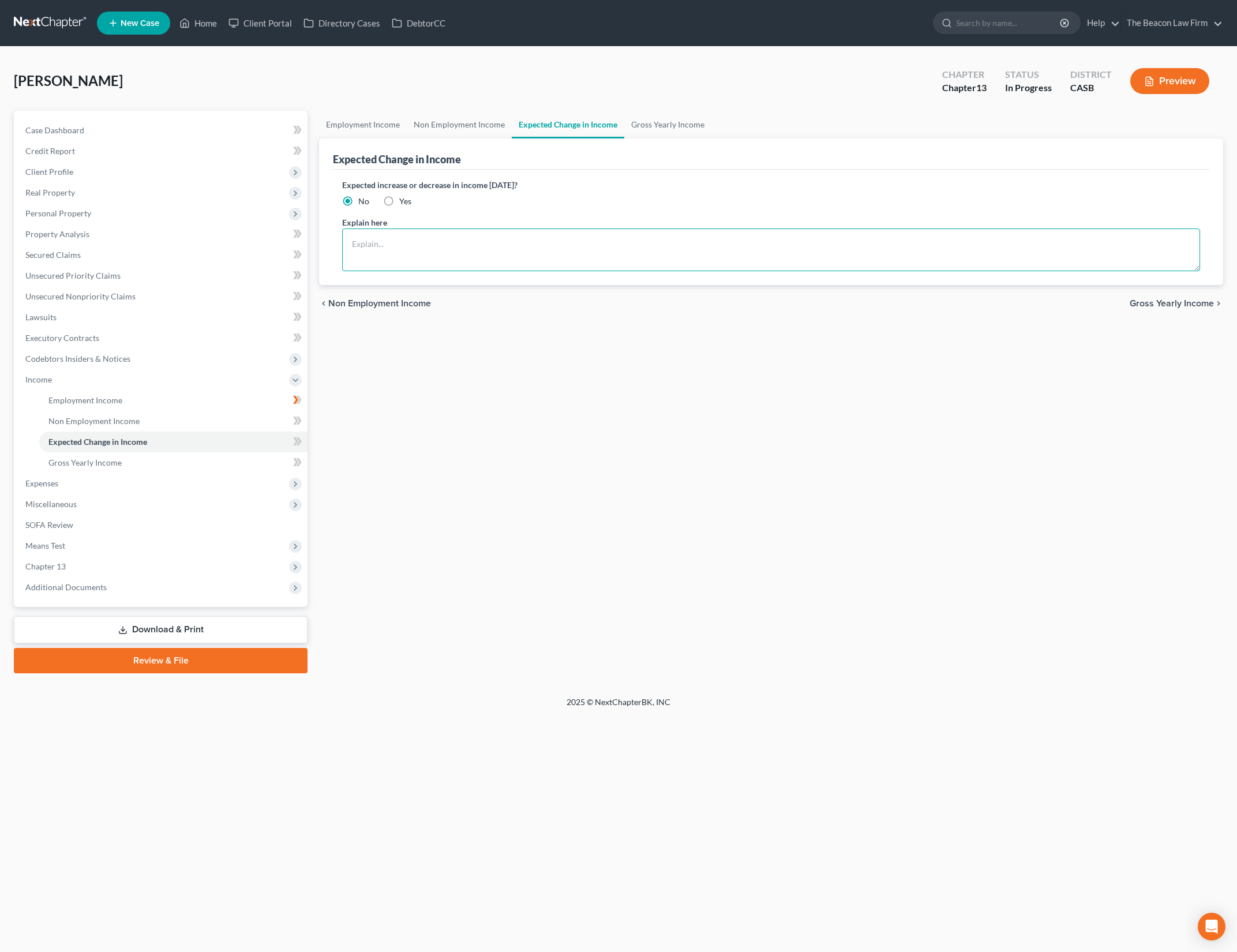
click at [629, 263] on textarea at bounding box center [771, 249] width 858 height 43
type textarea "Debtor was not taking the correct number of tax withholdings on checks. Calcula…"
drag, startPoint x: 297, startPoint y: 437, endPoint x: 331, endPoint y: 440, distance: 34.1
click at [297, 437] on icon at bounding box center [297, 441] width 9 height 14
click at [527, 489] on div "Employment Income Non Employment Income Expected Change in Income Gross Yearly …" at bounding box center [771, 392] width 916 height 562
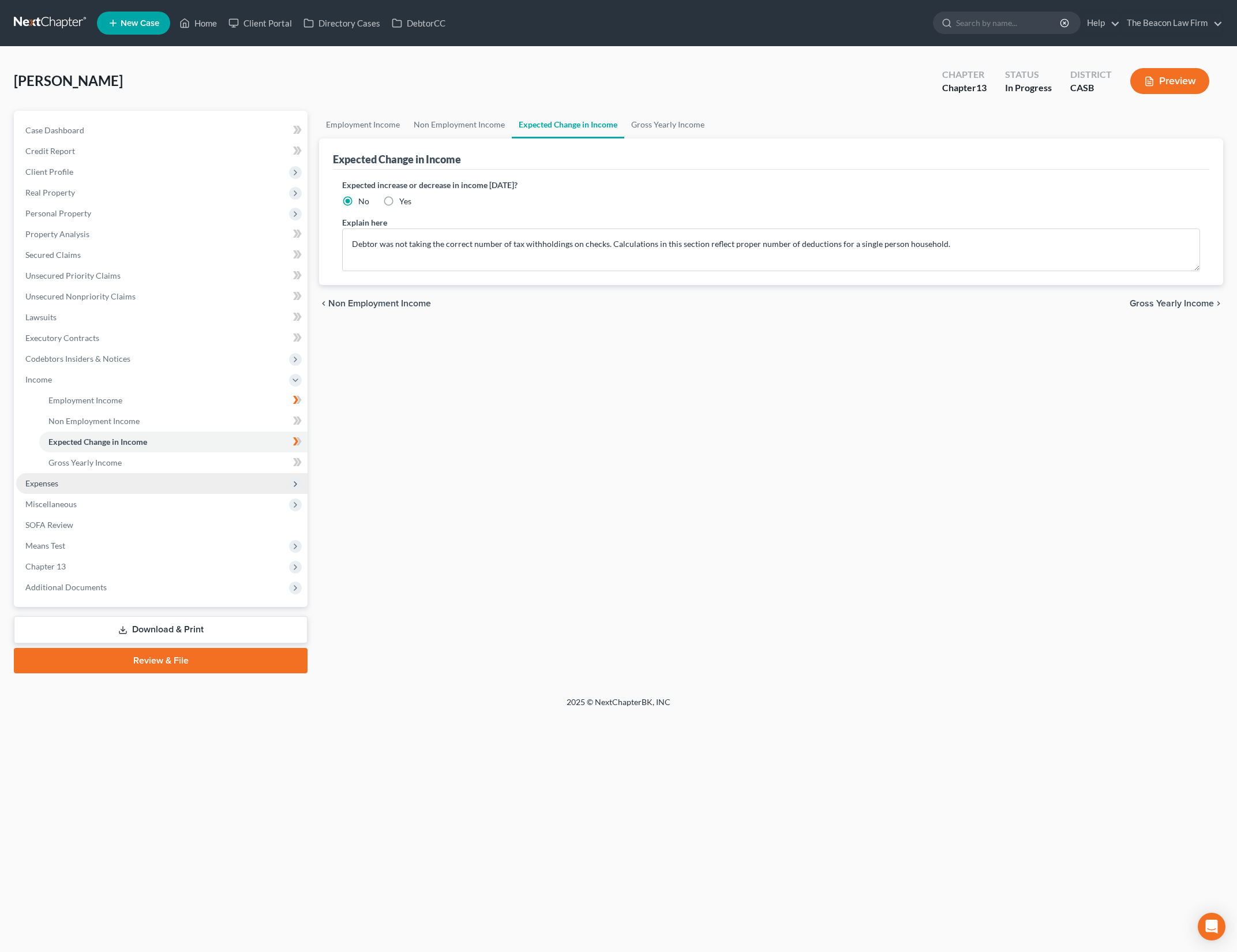
click at [217, 482] on span "Expenses" at bounding box center [162, 483] width 291 height 21
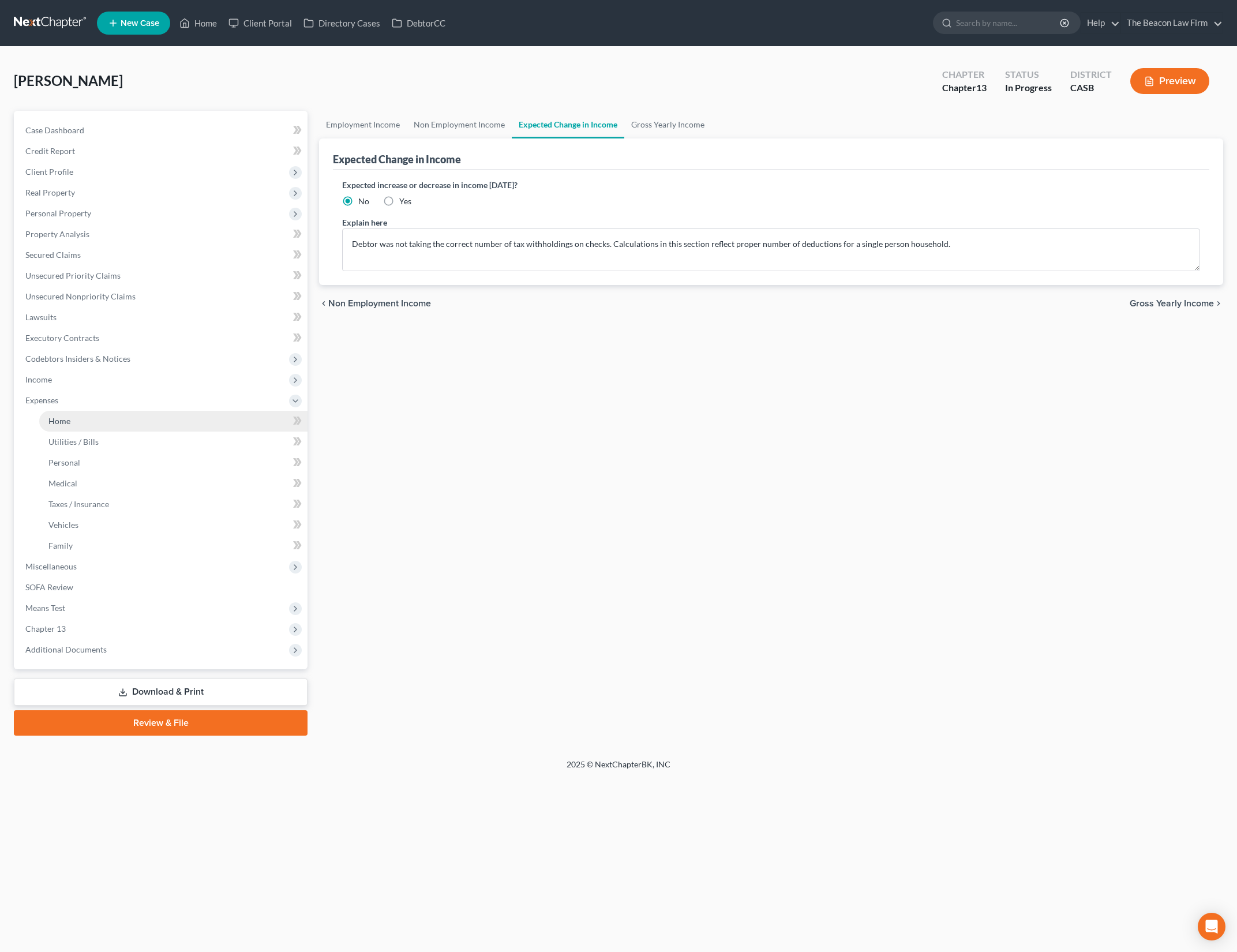
click at [227, 423] on link "Home" at bounding box center [173, 421] width 268 height 21
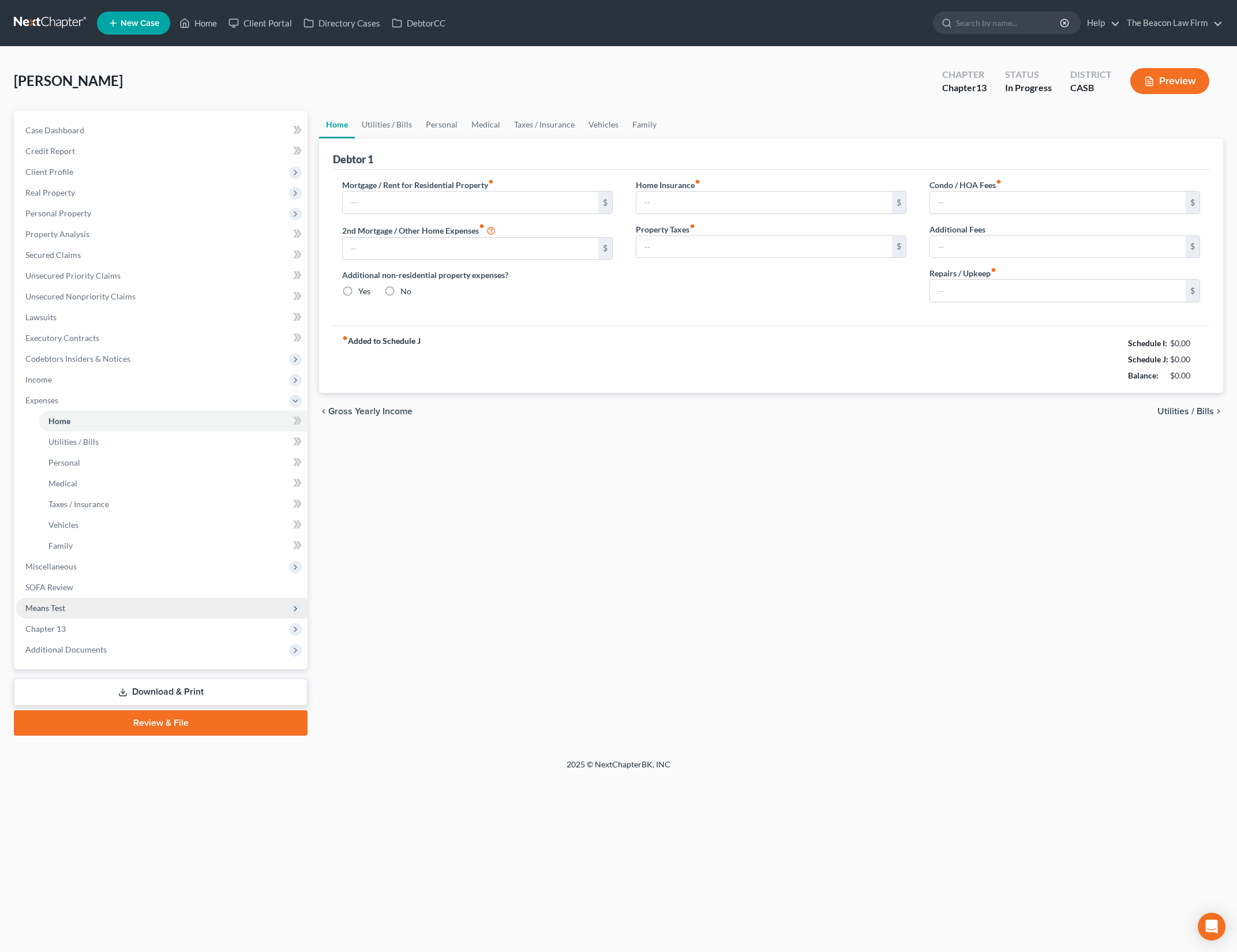
type input "3,200.00"
type input "0.00"
radio input "true"
type input "0.00"
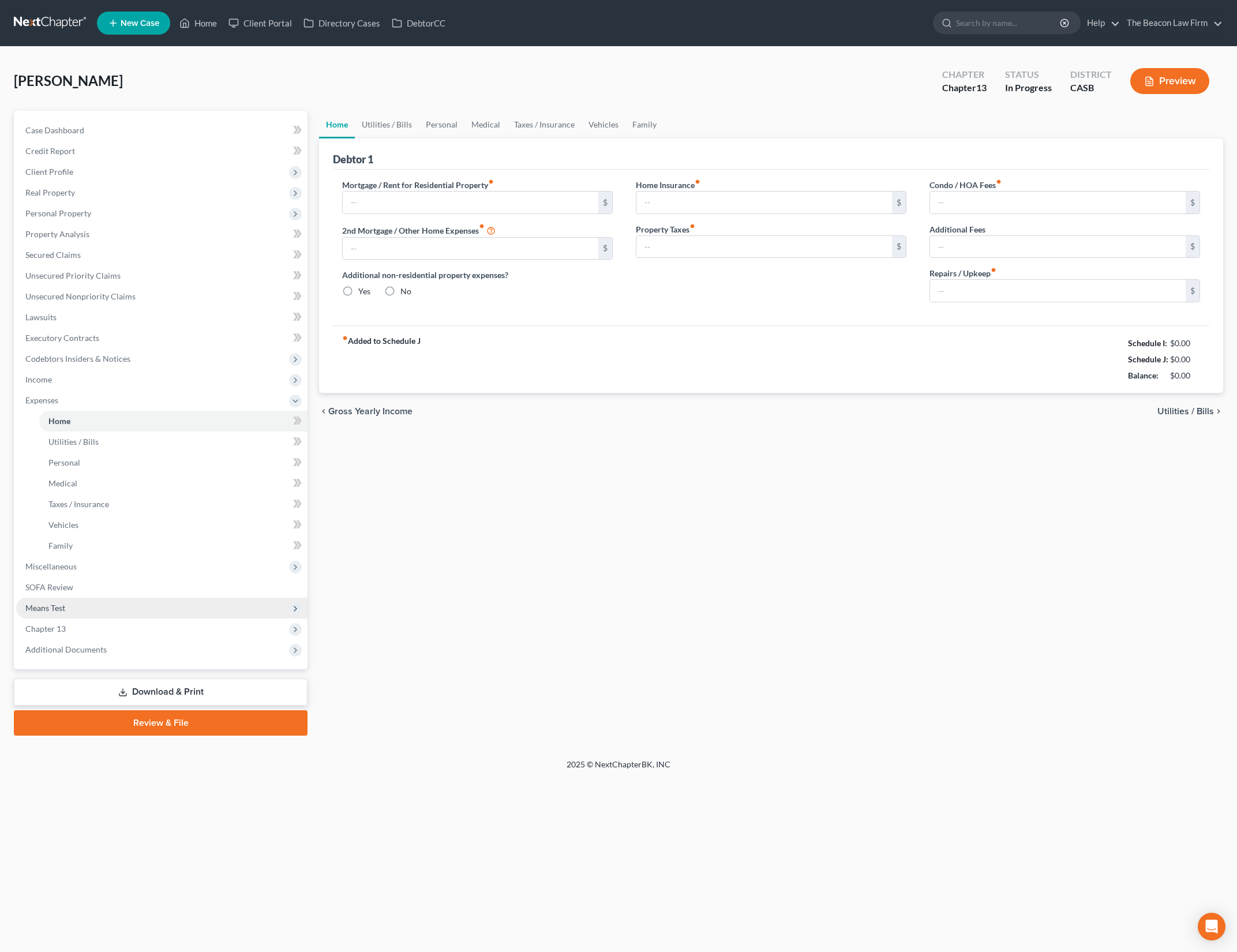
type input "0.00"
click at [877, 505] on div "Home Utilities / Bills Personal Medical Taxes / Insurance Vehicles Family Debto…" at bounding box center [771, 423] width 916 height 625
click at [112, 600] on span "Means Test" at bounding box center [162, 608] width 291 height 21
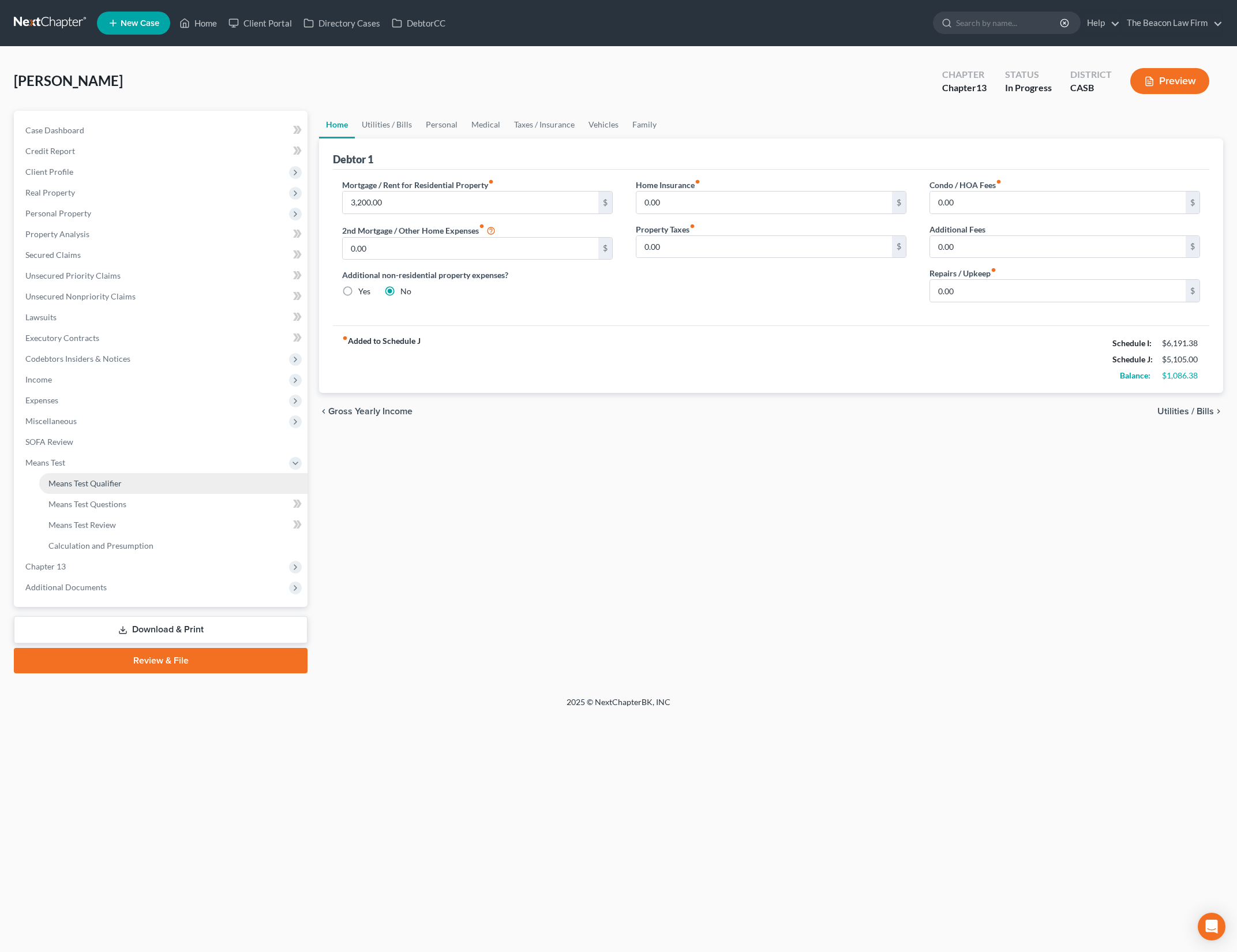
click at [236, 480] on link "Means Test Qualifier" at bounding box center [173, 483] width 268 height 21
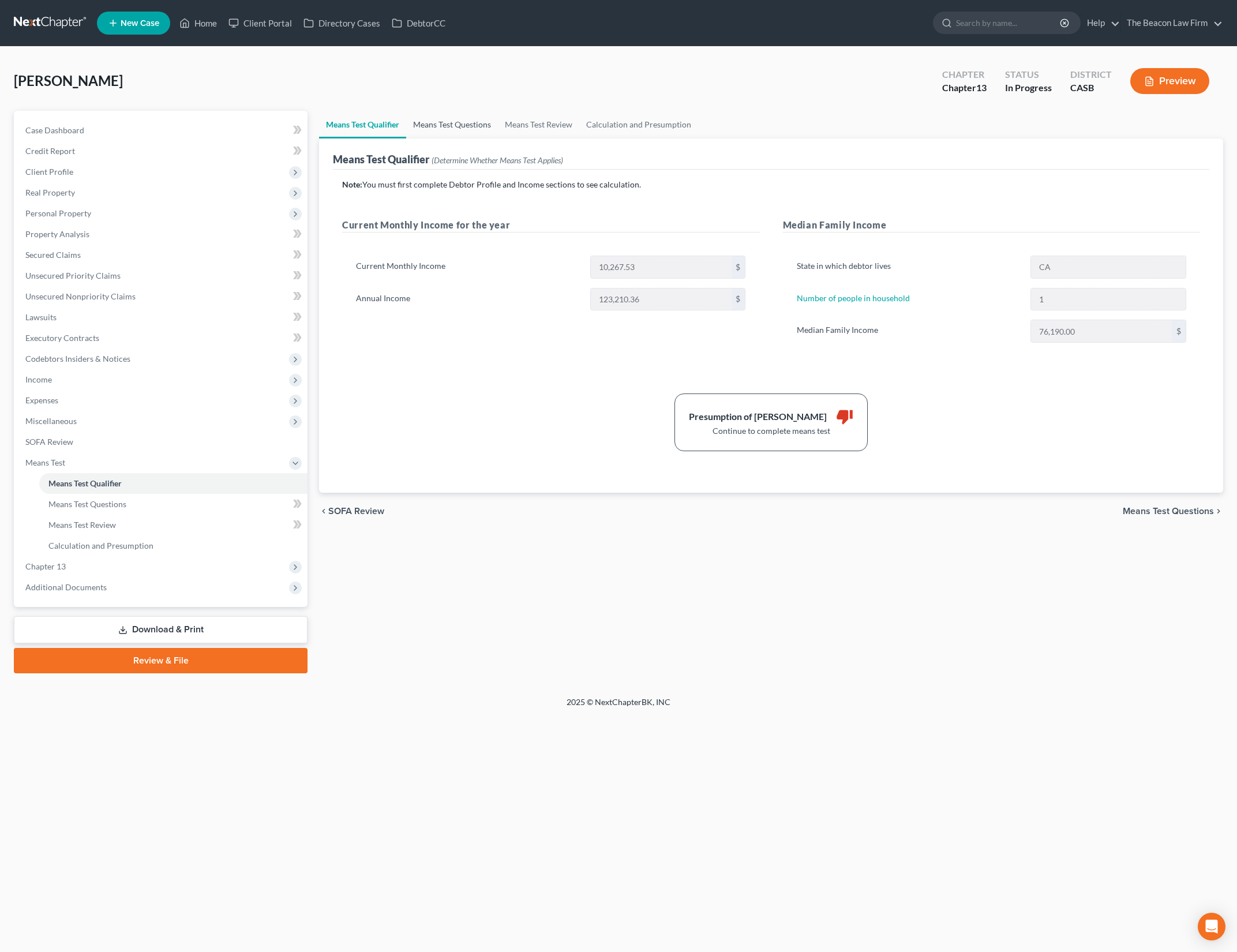
click at [433, 125] on link "Means Test Questions" at bounding box center [452, 125] width 91 height 28
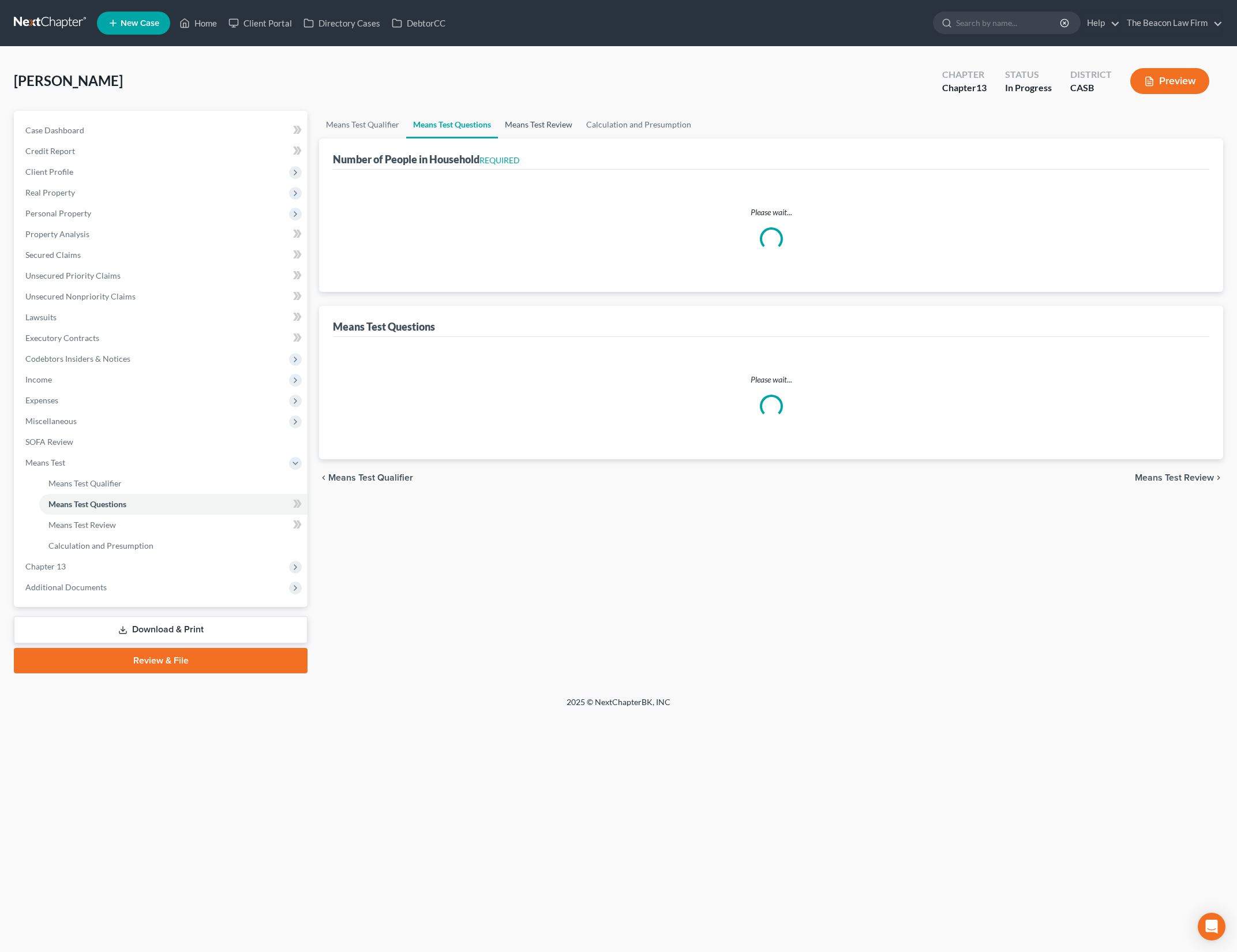
select select "1"
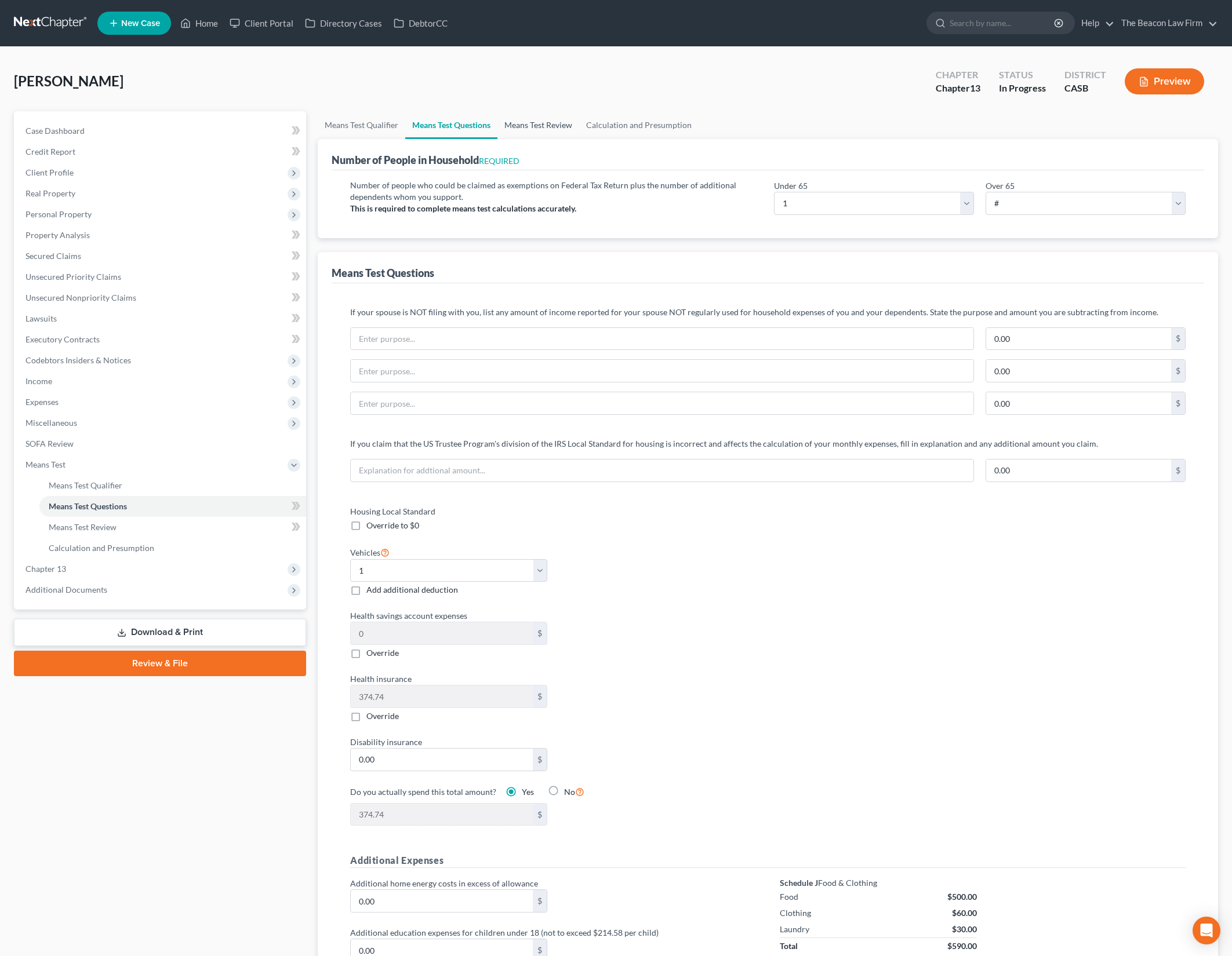
click at [547, 127] on link "Means Test Review" at bounding box center [538, 125] width 82 height 28
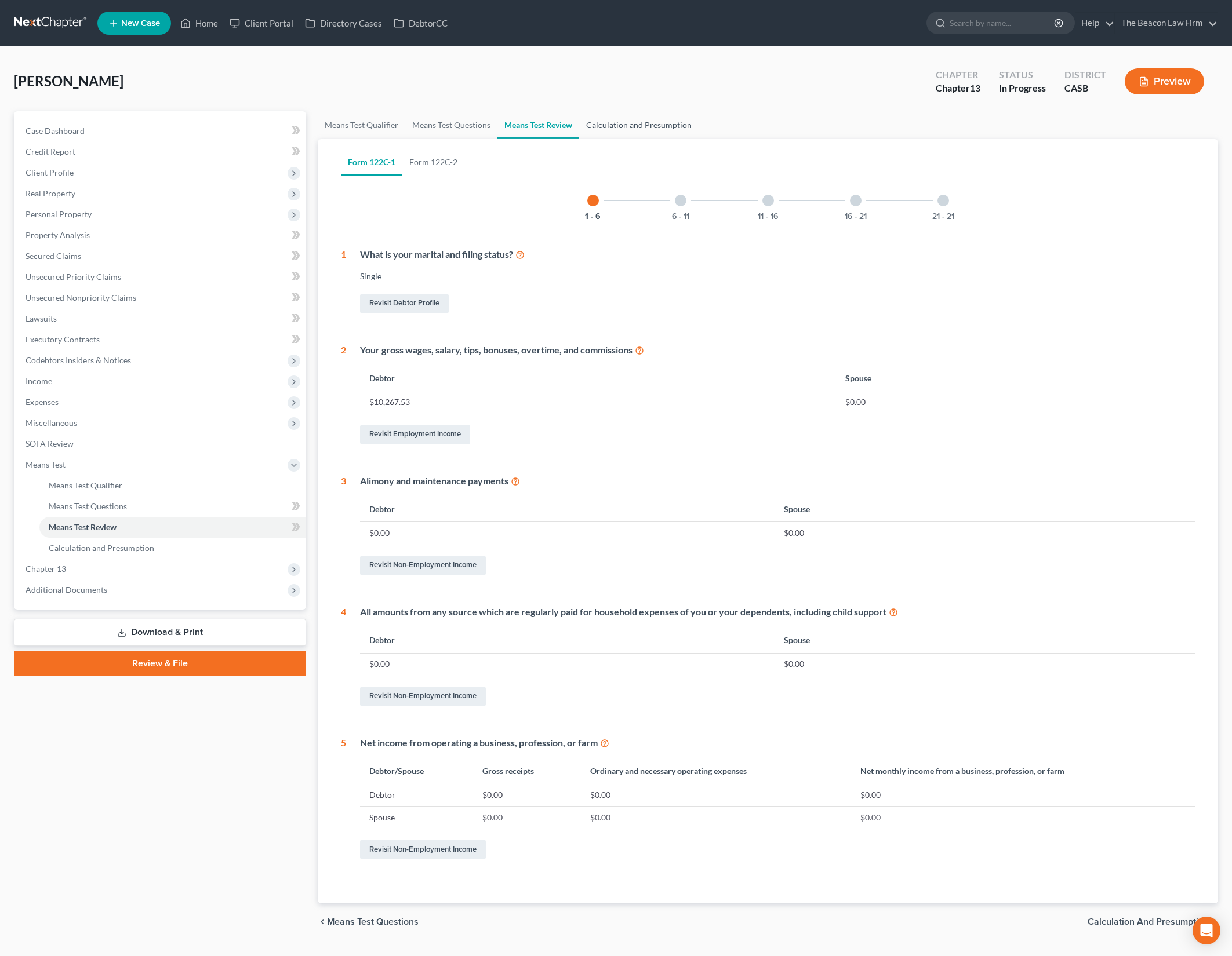
click at [666, 122] on link "Calculation and Presumption" at bounding box center [638, 125] width 119 height 28
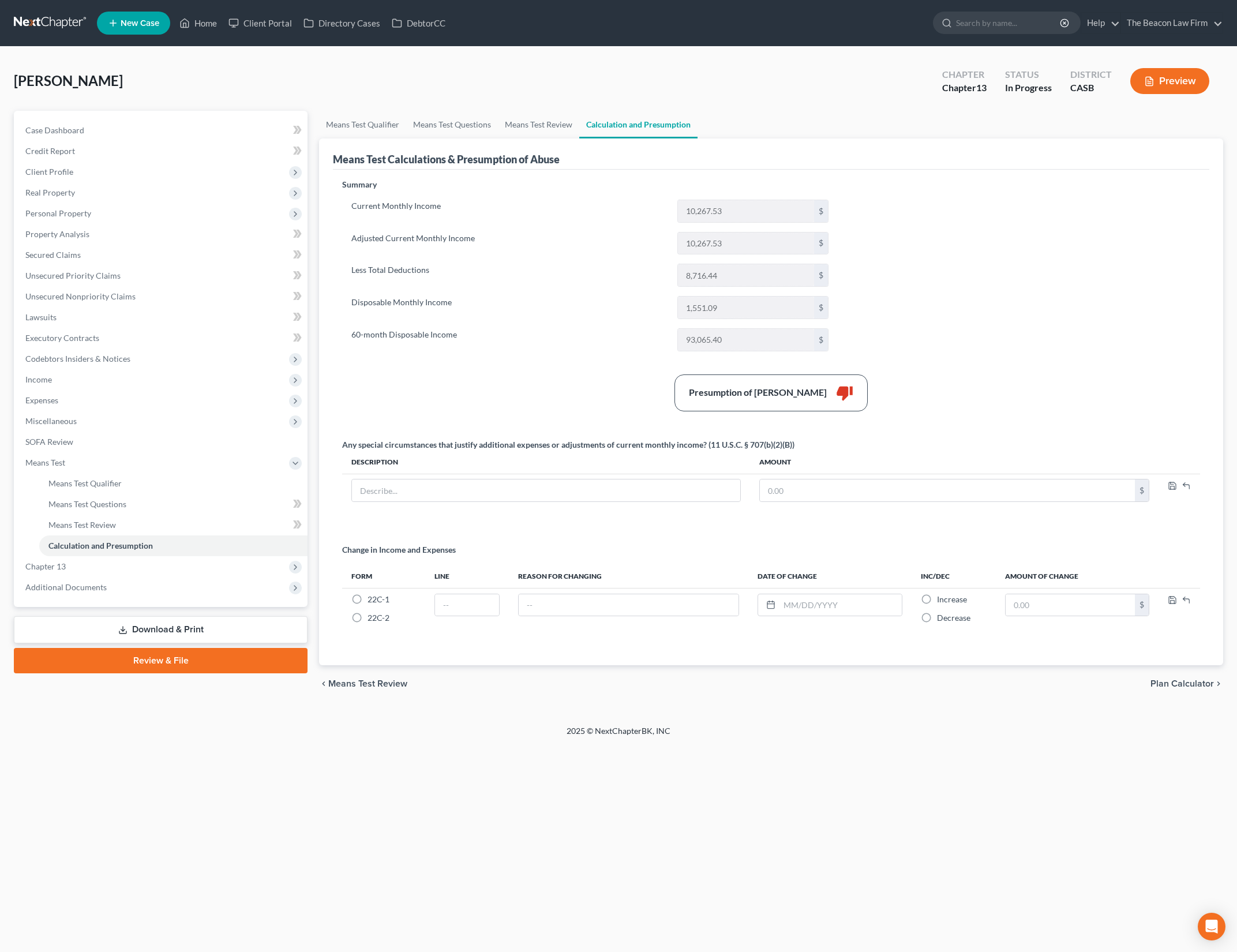
click at [963, 317] on div "Summary Current Monthly Income 10,267.53 $ Adjusted Current Monthly Income 10,2…" at bounding box center [772, 415] width 870 height 473
click at [127, 123] on link "Case Dashboard" at bounding box center [162, 130] width 291 height 21
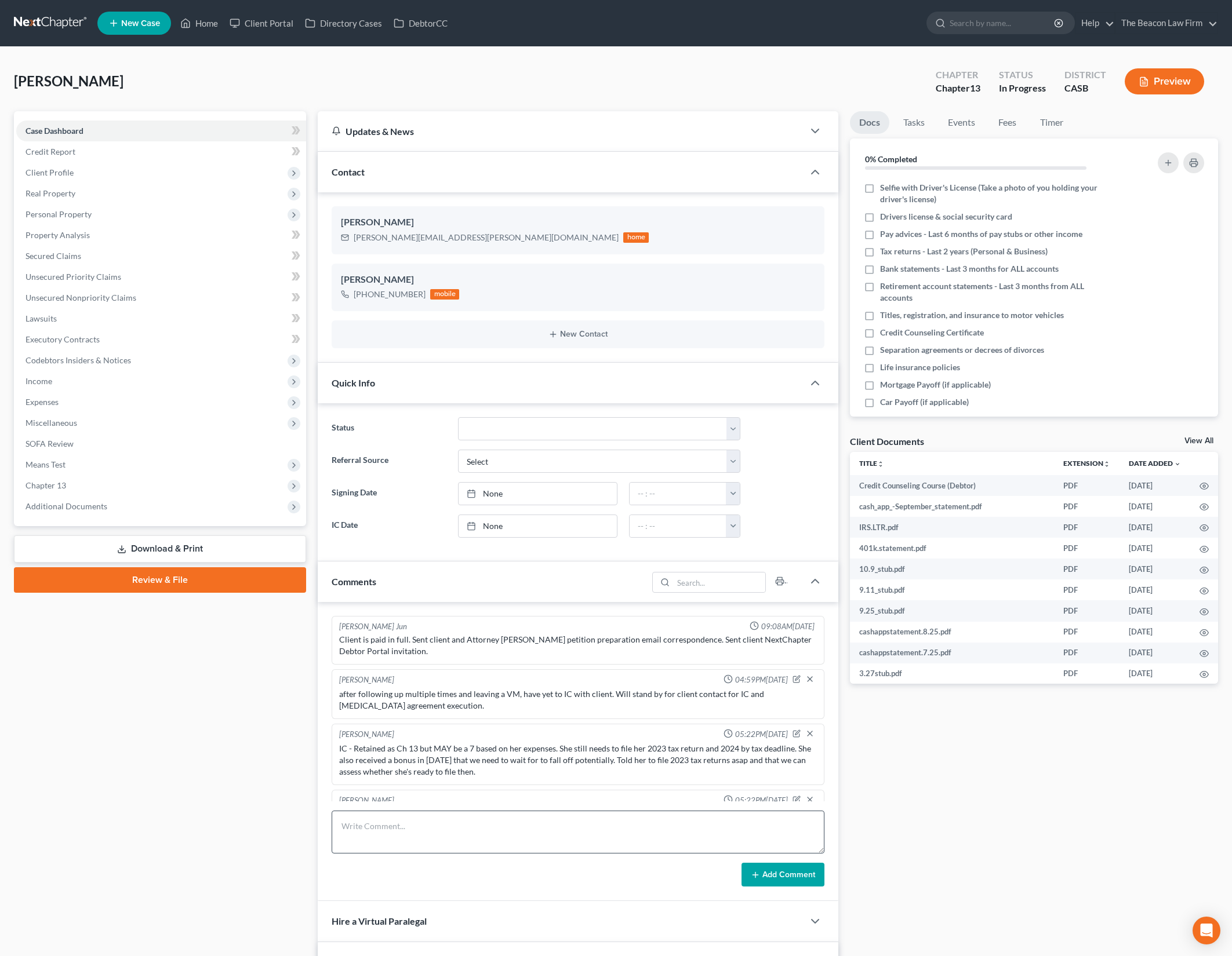
scroll to position [1615, 0]
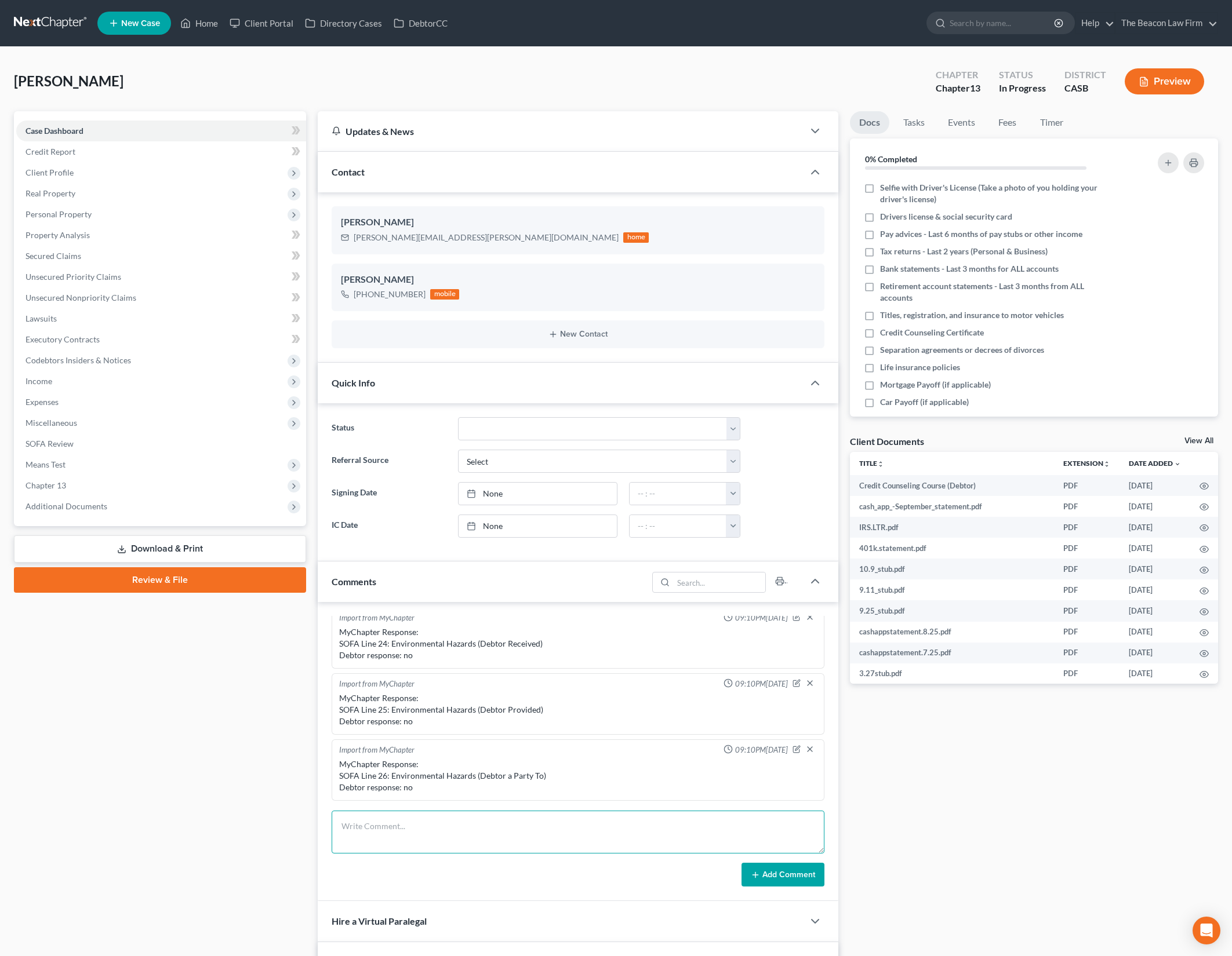
click at [537, 824] on textarea at bounding box center [577, 832] width 492 height 43
type textarea "t/c with client - 1) single person household - does not claim daughter and gran…"
click at [815, 874] on button "Add Comment" at bounding box center [783, 875] width 83 height 24
click at [1103, 801] on div "Docs Tasks Events Fees Timer 0% Completed Nothing here yet! Selfie with Driver'…" at bounding box center [1034, 625] width 380 height 1026
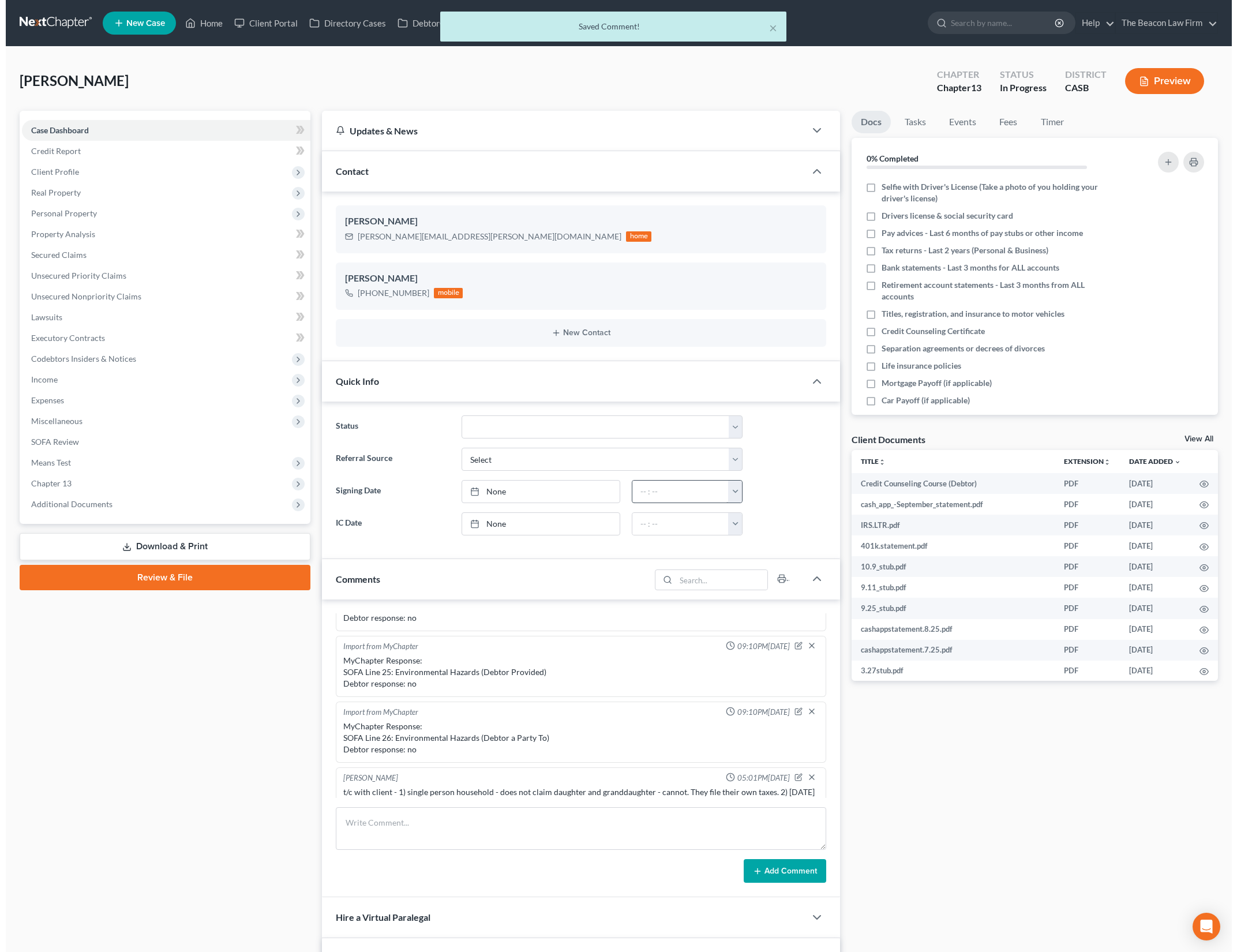
scroll to position [1663, 0]
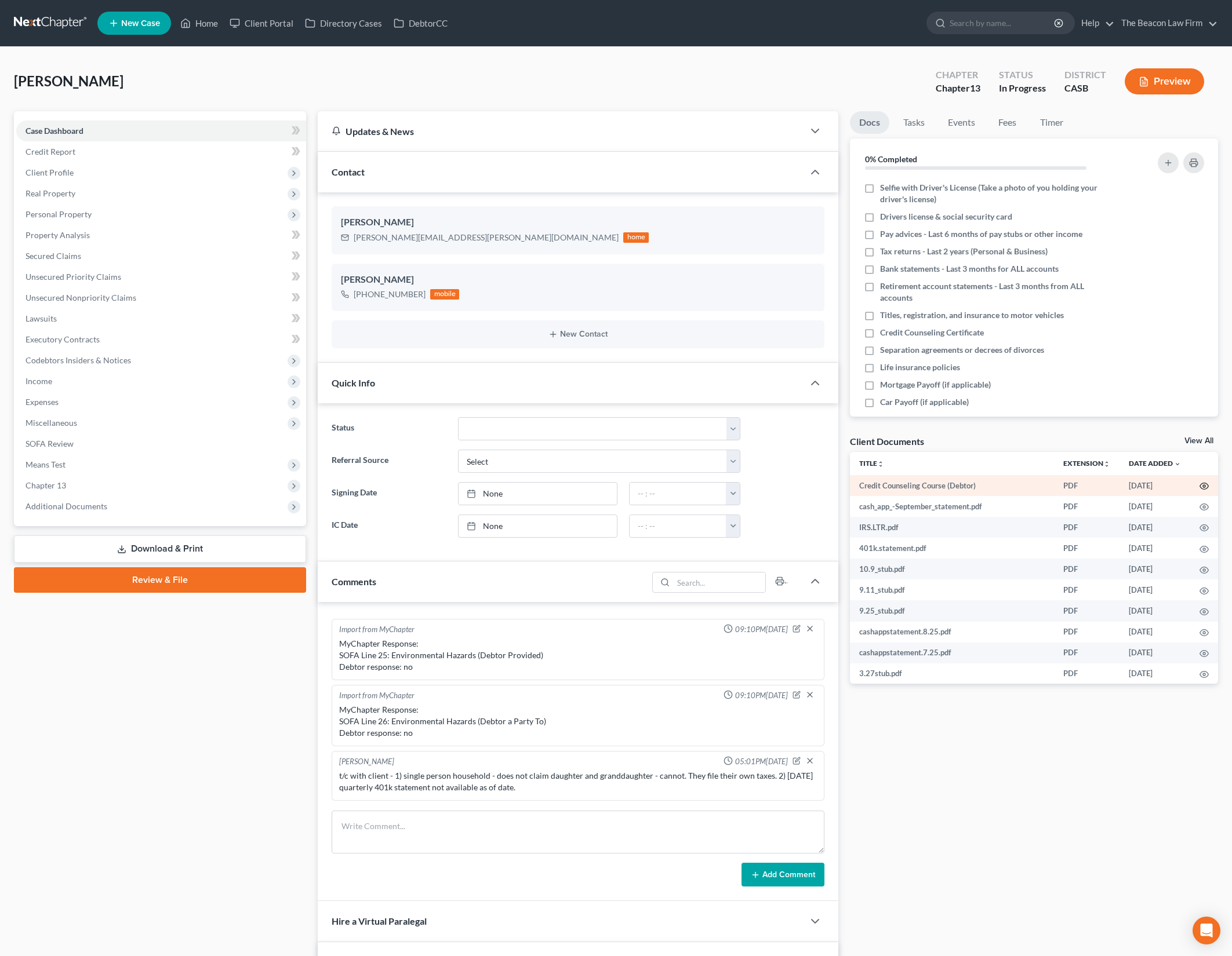
click at [1203, 487] on circle "button" at bounding box center [1203, 486] width 2 height 2
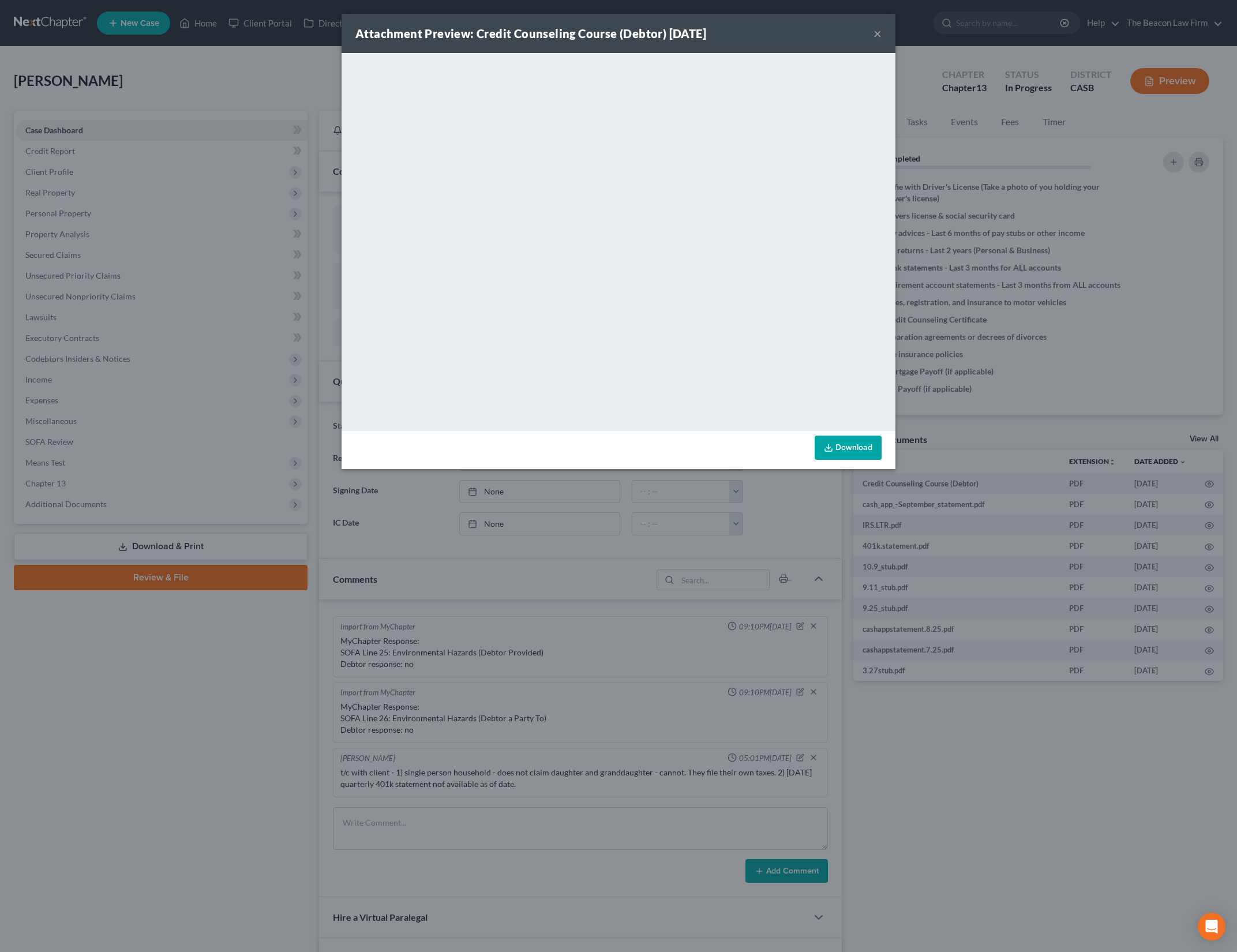
click at [875, 30] on button "×" at bounding box center [877, 33] width 8 height 14
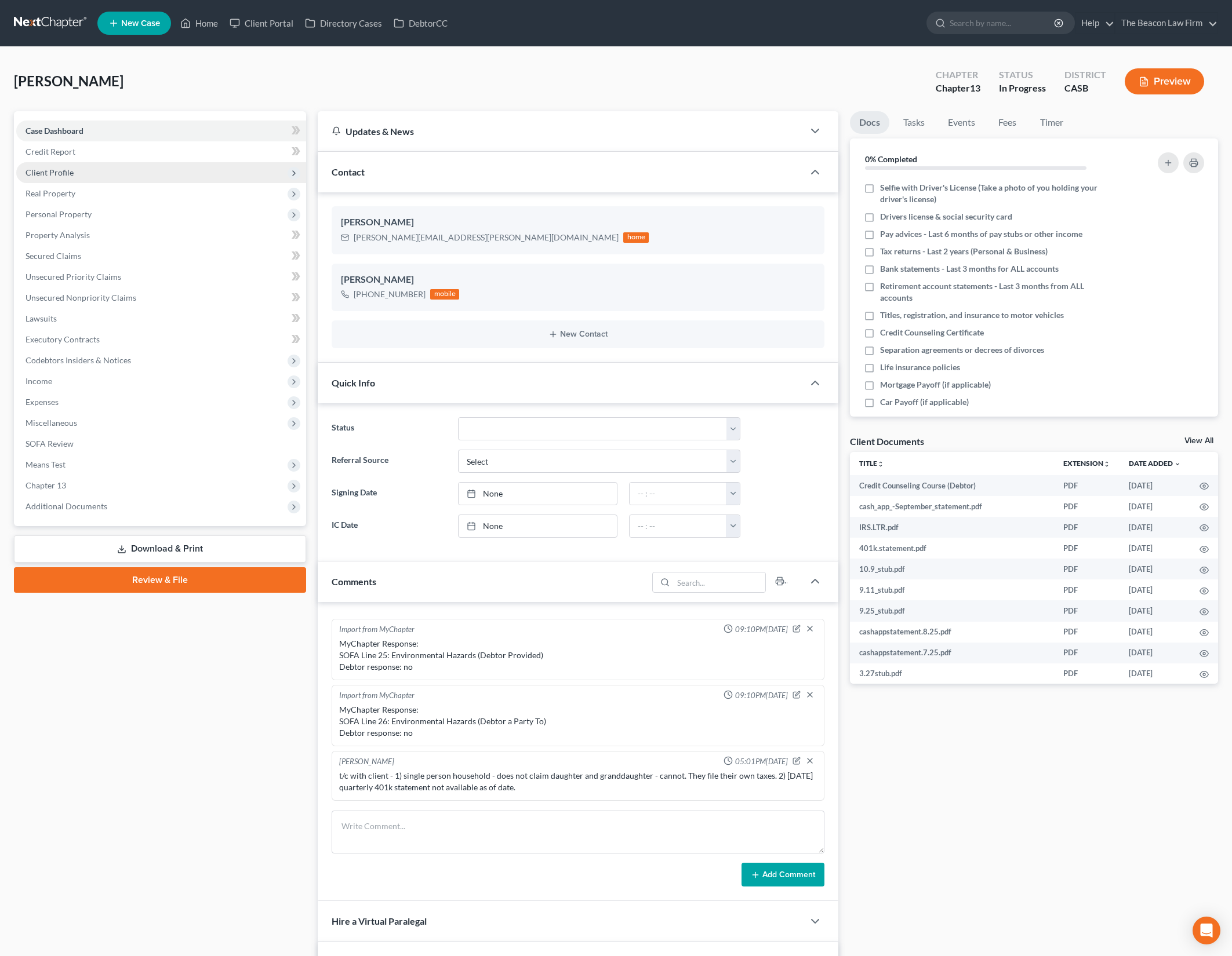
click at [134, 172] on span "Client Profile" at bounding box center [161, 172] width 290 height 21
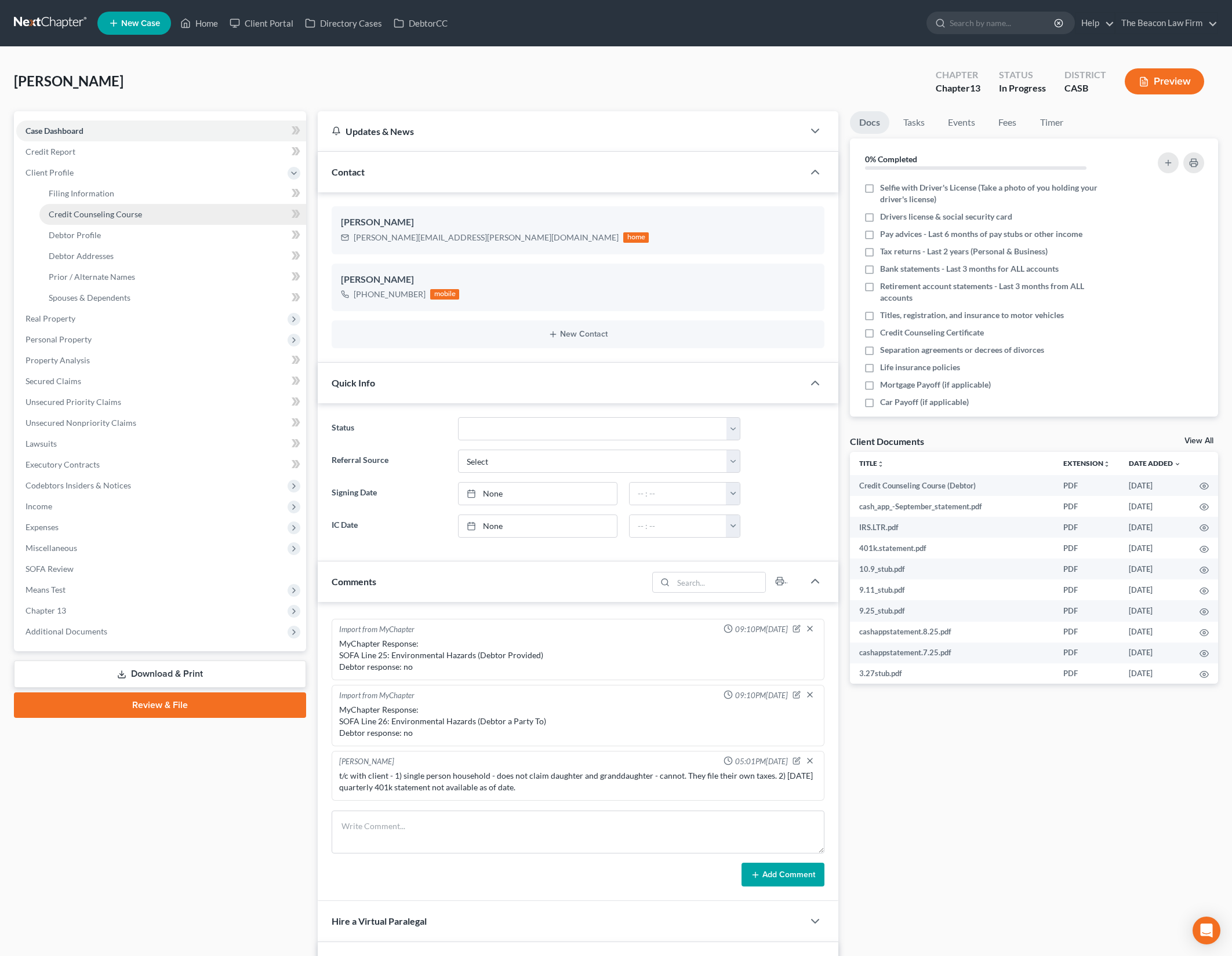
click at [160, 216] on link "Credit Counseling Course" at bounding box center [173, 214] width 267 height 21
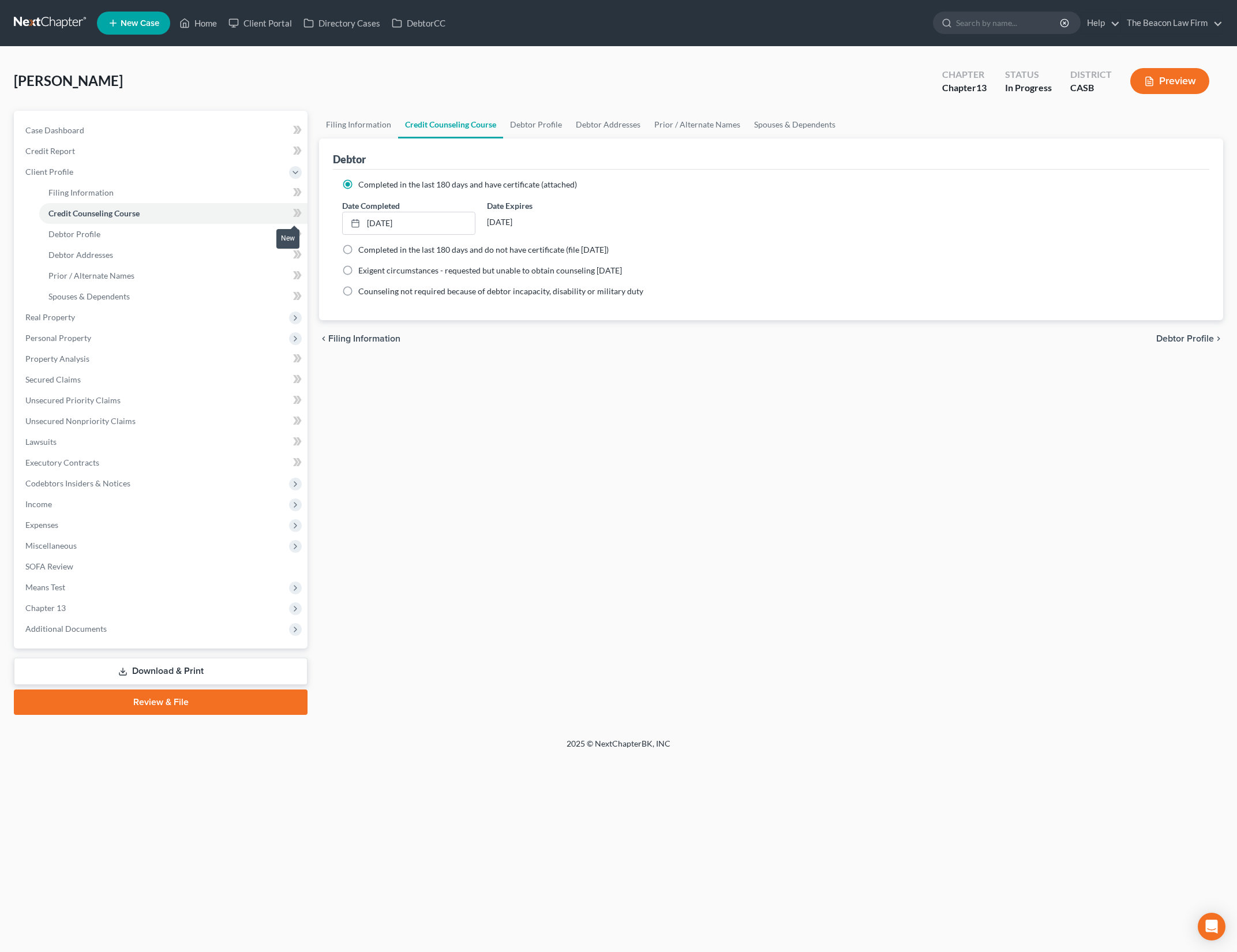
click at [298, 212] on icon at bounding box center [297, 213] width 9 height 14
click at [199, 551] on span "Miscellaneous" at bounding box center [162, 545] width 291 height 21
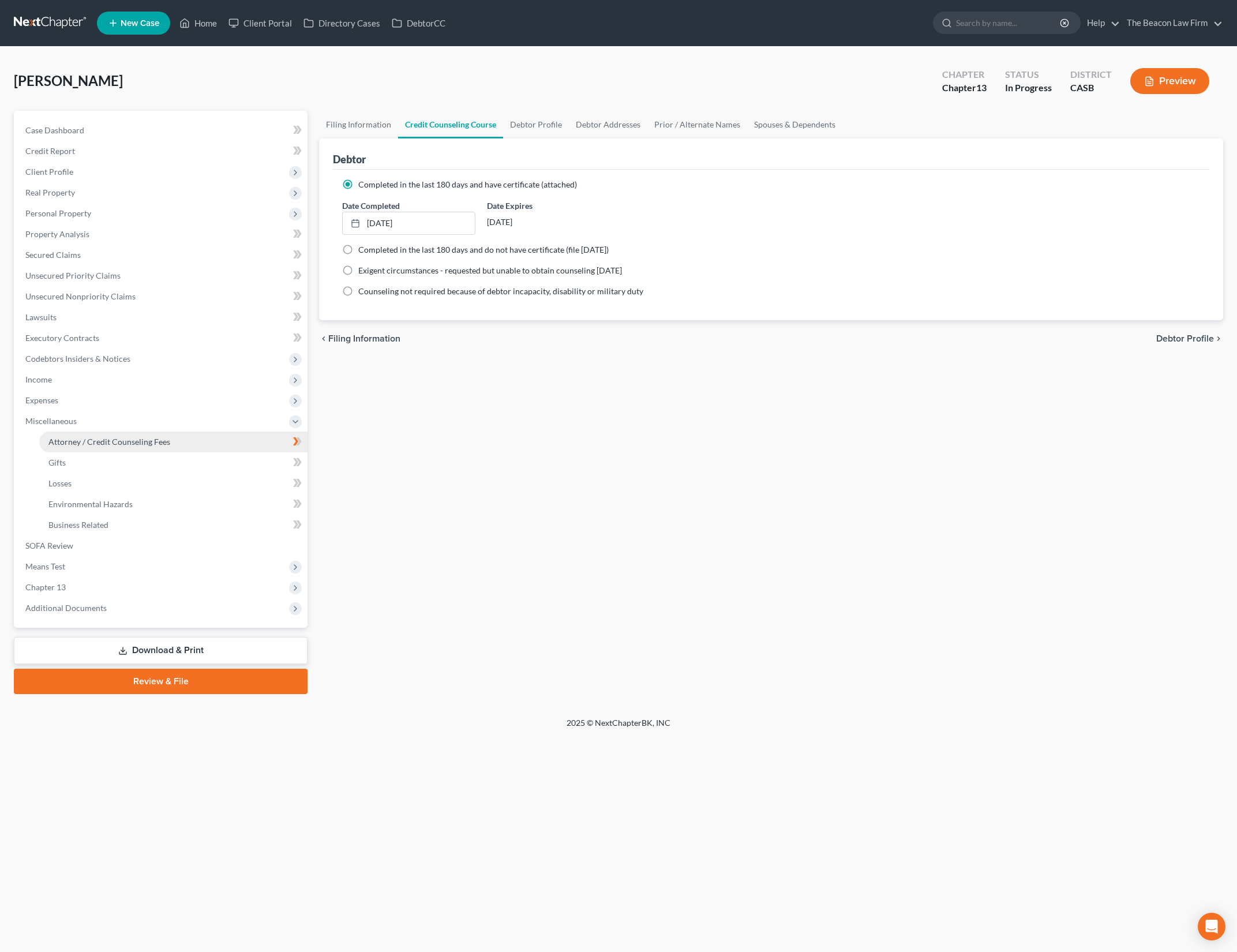
click at [219, 438] on link "Attorney / Credit Counseling Fees" at bounding box center [173, 442] width 268 height 21
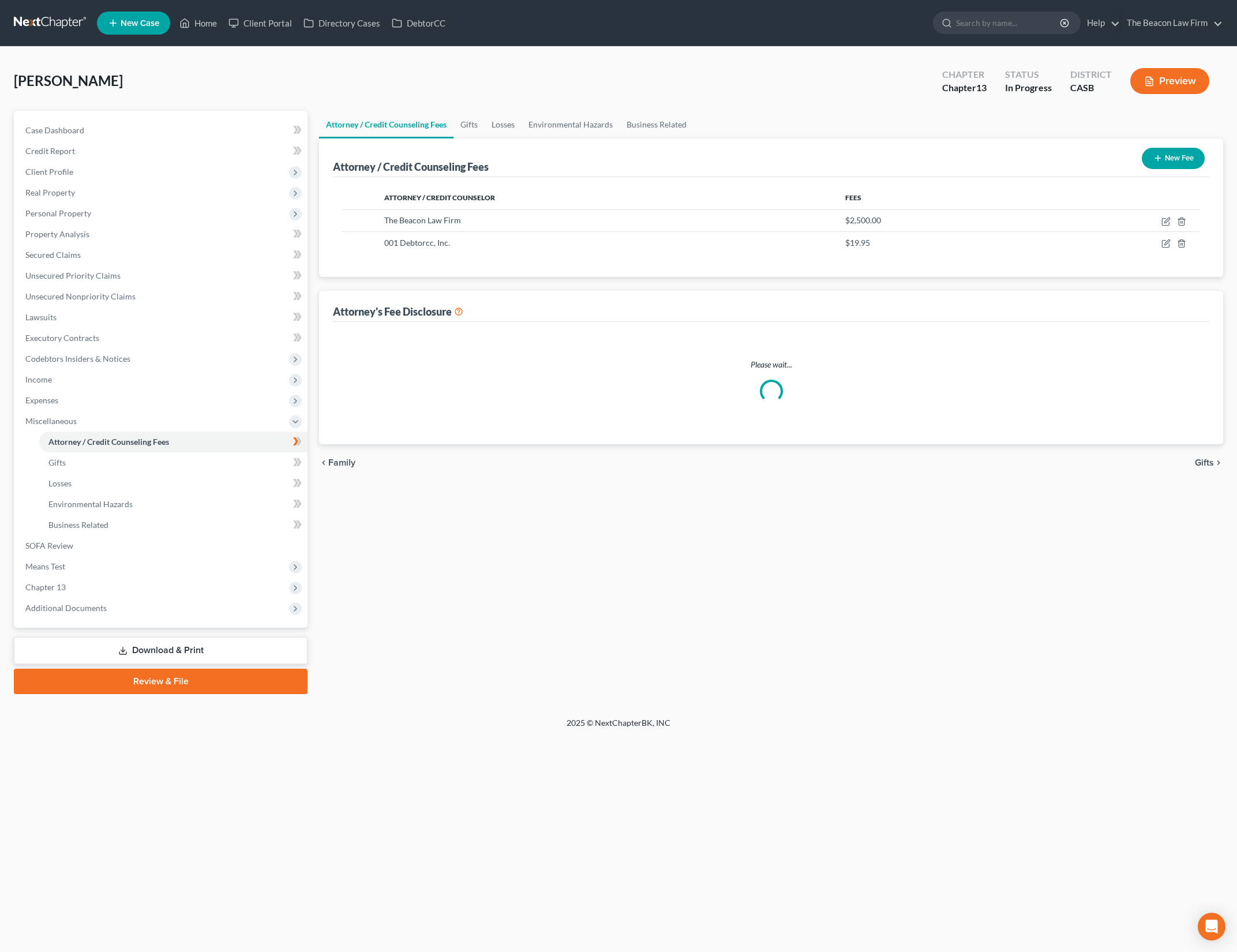
select select "22"
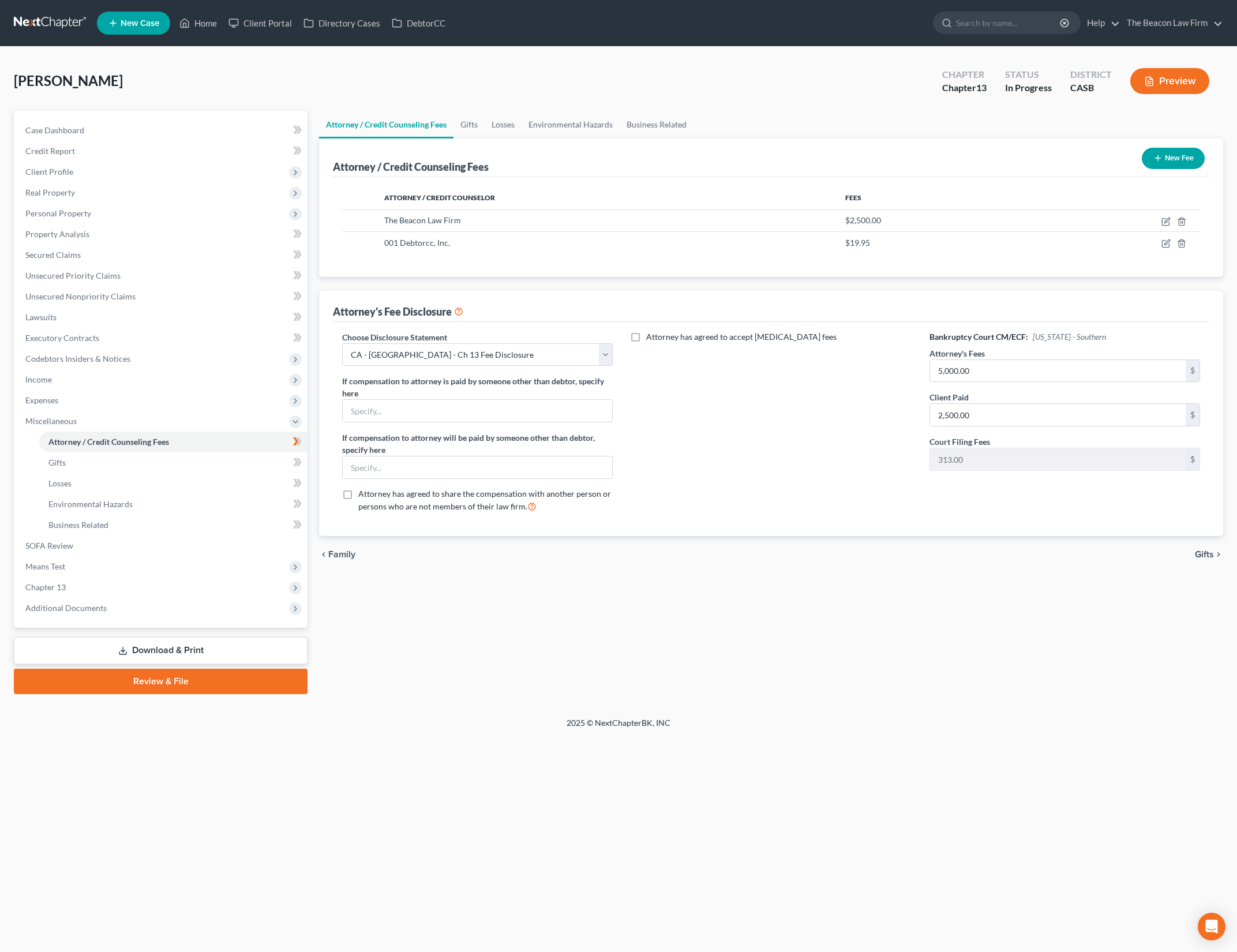
click at [864, 474] on div "Attorney has agreed to accept [MEDICAL_DATA] fees" at bounding box center [772, 427] width 294 height 191
